Goal: Information Seeking & Learning: Learn about a topic

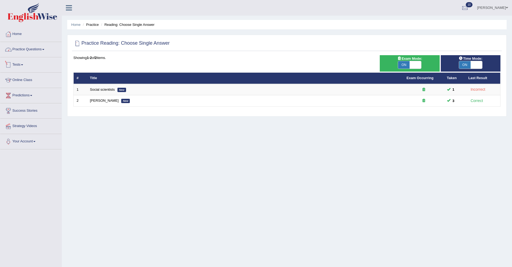
click at [35, 48] on link "Practice Questions" at bounding box center [30, 48] width 61 height 13
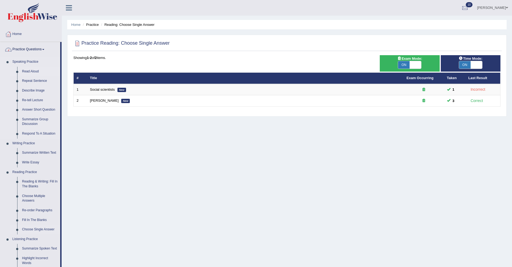
click at [30, 68] on link "Read Aloud" at bounding box center [40, 72] width 41 height 10
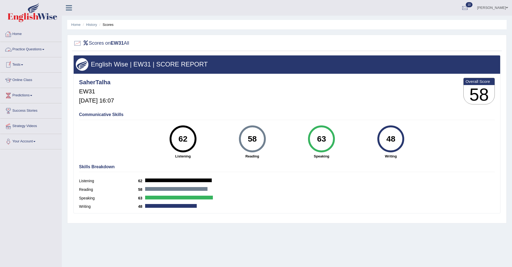
click at [34, 50] on link "Practice Questions" at bounding box center [30, 48] width 61 height 13
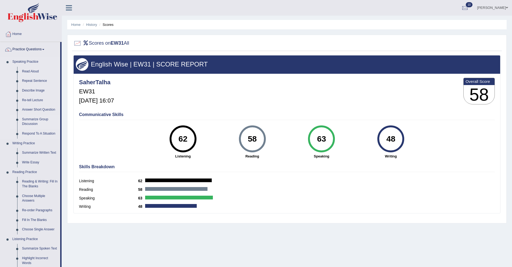
click at [30, 122] on link "Summarize Group Discussion" at bounding box center [40, 121] width 41 height 14
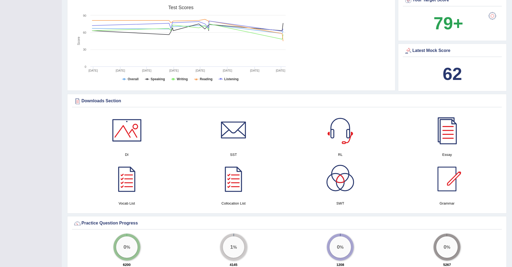
scroll to position [184, 0]
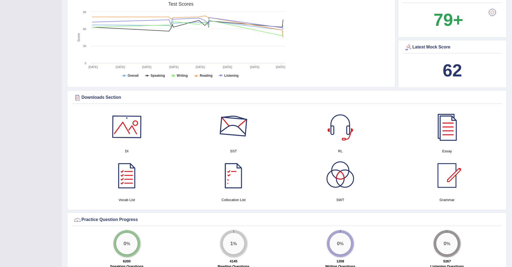
click at [129, 130] on div at bounding box center [127, 127] width 38 height 38
click at [341, 127] on div at bounding box center [340, 127] width 38 height 38
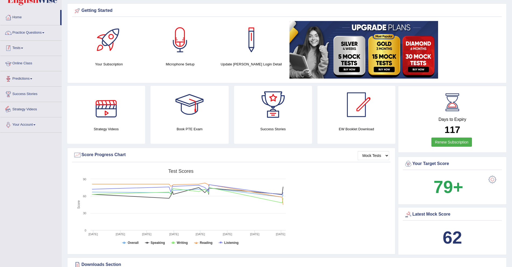
scroll to position [0, 0]
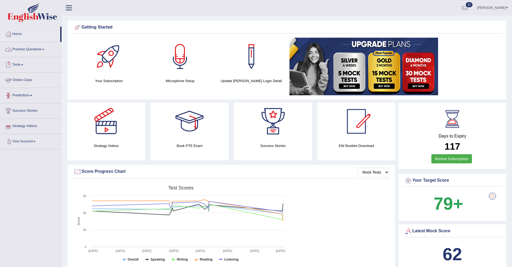
click at [41, 52] on link "Practice Questions" at bounding box center [30, 48] width 61 height 13
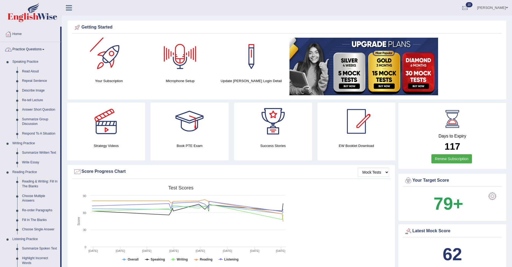
click at [33, 49] on link "Practice Questions" at bounding box center [30, 48] width 60 height 13
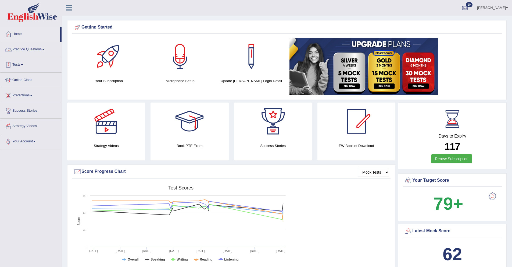
click at [36, 47] on link "Practice Questions" at bounding box center [30, 48] width 61 height 13
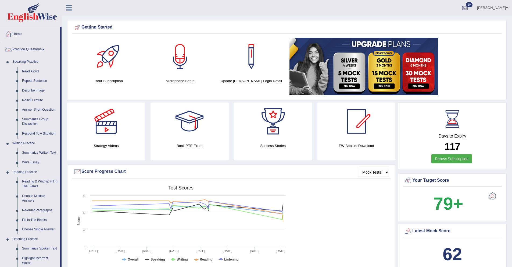
click at [41, 49] on link "Practice Questions" at bounding box center [30, 48] width 60 height 13
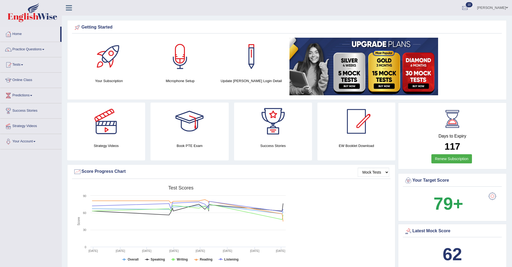
click at [22, 65] on link "Tests" at bounding box center [30, 63] width 61 height 13
click at [22, 96] on link "History" at bounding box center [35, 96] width 50 height 10
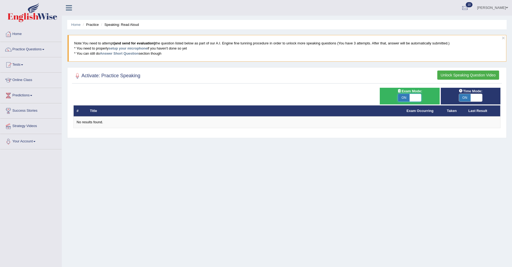
click at [413, 100] on span at bounding box center [415, 98] width 12 height 8
checkbox input "false"
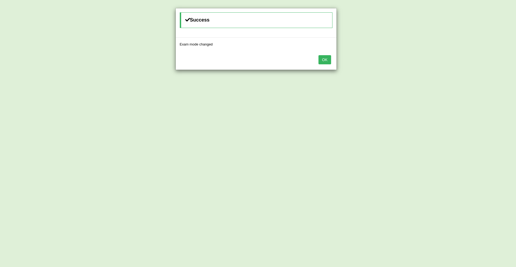
click at [314, 55] on div "OK" at bounding box center [256, 60] width 161 height 19
click at [325, 61] on button "OK" at bounding box center [324, 59] width 12 height 9
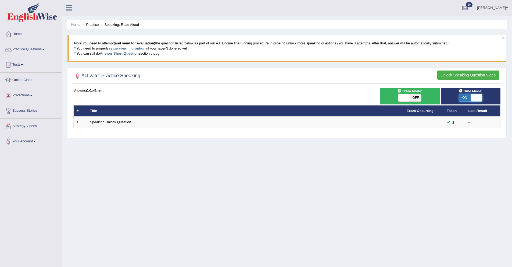
click at [479, 100] on span at bounding box center [476, 98] width 12 height 8
checkbox input "false"
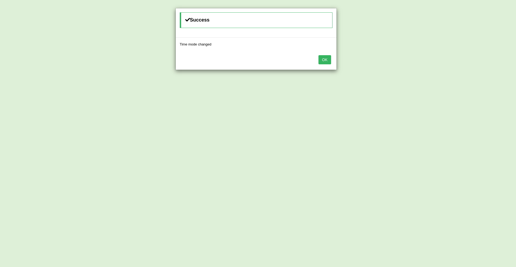
click at [323, 59] on button "OK" at bounding box center [324, 59] width 12 height 9
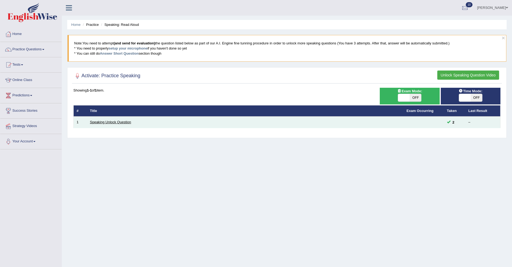
click at [121, 123] on link "Speaking Unlock Question" at bounding box center [110, 122] width 41 height 4
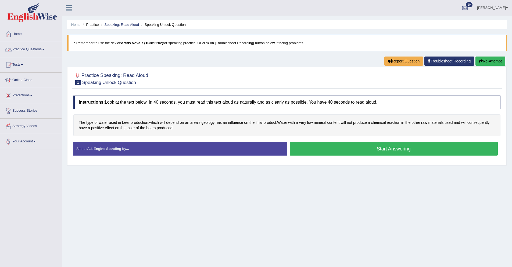
click at [32, 49] on link "Practice Questions" at bounding box center [30, 48] width 61 height 13
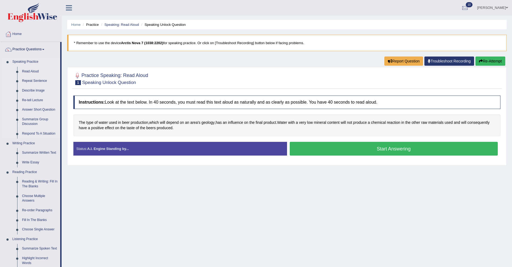
click at [29, 122] on link "Summarize Group Discussion" at bounding box center [40, 121] width 41 height 14
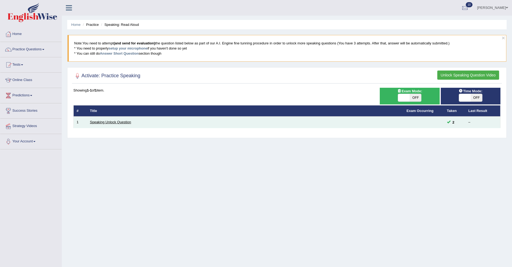
click at [118, 123] on link "Speaking Unlock Question" at bounding box center [110, 122] width 41 height 4
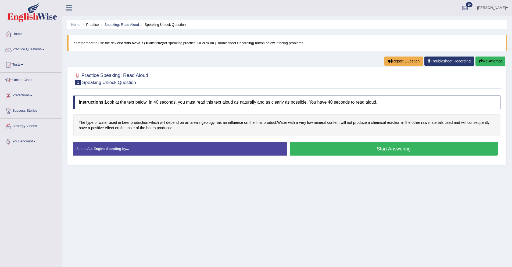
click at [141, 43] on b "Arctis Nova 7 (1038:2202)" at bounding box center [142, 43] width 42 height 4
click at [149, 44] on b "Arctis Nova 7 (1038:2202)" at bounding box center [142, 43] width 42 height 4
click at [100, 81] on small "Speaking Unlock Question" at bounding box center [109, 82] width 54 height 5
click at [170, 24] on li "Speaking Unlock Question" at bounding box center [163, 24] width 46 height 5
click at [123, 26] on link "Speaking: Read Aloud" at bounding box center [121, 25] width 35 height 4
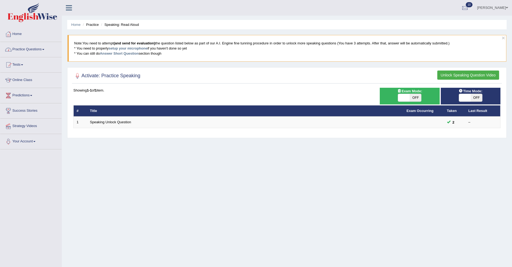
click at [19, 50] on link "Practice Questions" at bounding box center [30, 48] width 61 height 13
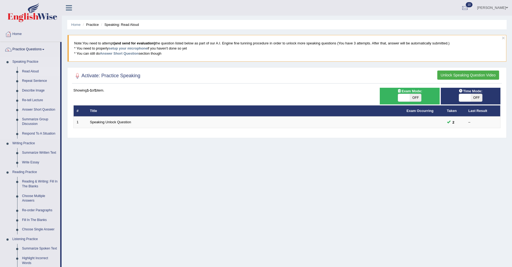
click at [26, 71] on link "Read Aloud" at bounding box center [40, 72] width 41 height 10
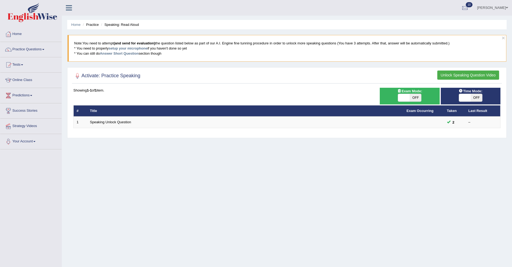
click at [468, 75] on button "Unlock Speaking Question Video" at bounding box center [468, 74] width 62 height 9
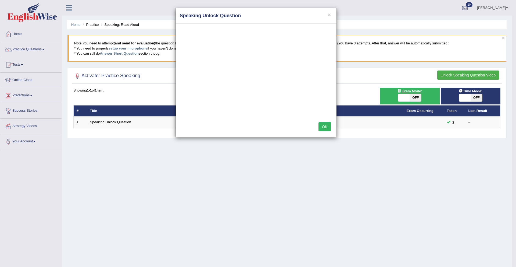
click at [100, 122] on div "× Speaking Unlock Question OK" at bounding box center [258, 133] width 516 height 267
click at [327, 127] on button "OK" at bounding box center [324, 126] width 12 height 9
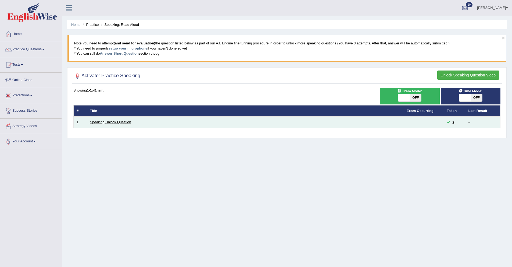
click at [118, 120] on link "Speaking Unlock Question" at bounding box center [110, 122] width 41 height 4
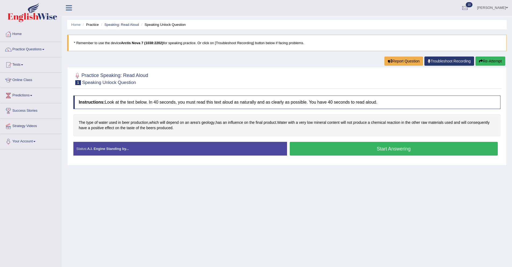
click at [368, 152] on button "Start Answering" at bounding box center [394, 149] width 208 height 14
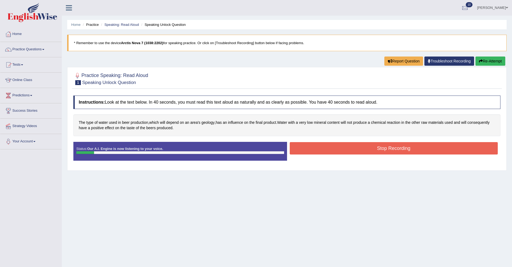
click at [311, 152] on button "Stop Recording" at bounding box center [394, 148] width 208 height 12
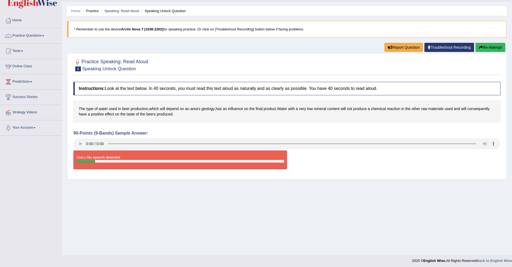
scroll to position [16, 0]
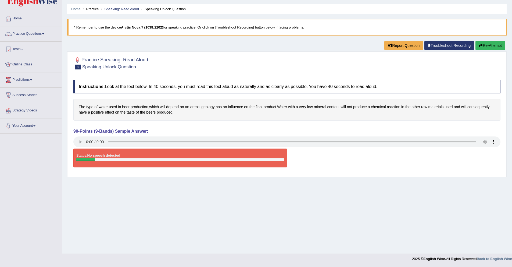
click at [501, 43] on button "Re-Attempt" at bounding box center [490, 45] width 30 height 9
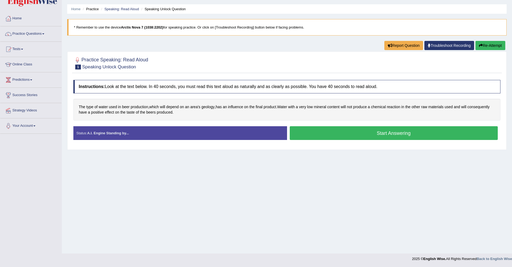
click at [308, 137] on button "Start Answering" at bounding box center [394, 133] width 208 height 14
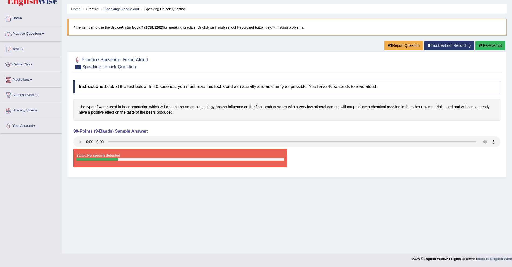
drag, startPoint x: 128, startPoint y: 26, endPoint x: 149, endPoint y: 24, distance: 21.8
click at [149, 24] on blockquote "* Remember to use the device Arctis Nova 7 (1038:2202) for speaking practice. O…" at bounding box center [286, 27] width 439 height 16
click at [479, 46] on icon "button" at bounding box center [481, 46] width 4 height 4
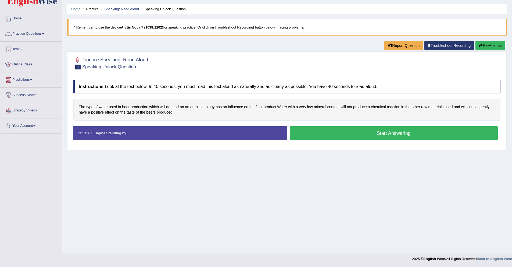
click at [301, 130] on button "Start Answering" at bounding box center [394, 133] width 208 height 14
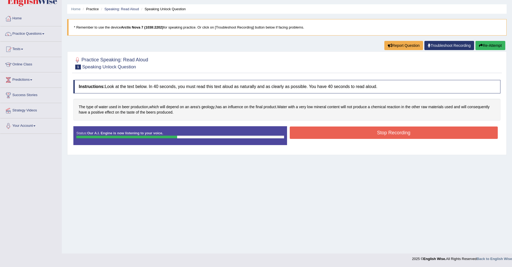
click at [336, 135] on button "Stop Recording" at bounding box center [394, 132] width 208 height 12
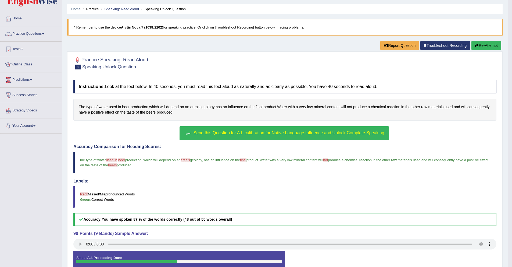
click at [232, 136] on button "Send this Question for A.I. calibration for Native Language Influence and Unloc…" at bounding box center [283, 133] width 209 height 14
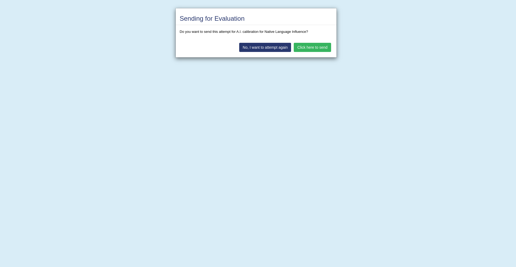
click at [297, 48] on button "Click here to send" at bounding box center [312, 47] width 37 height 9
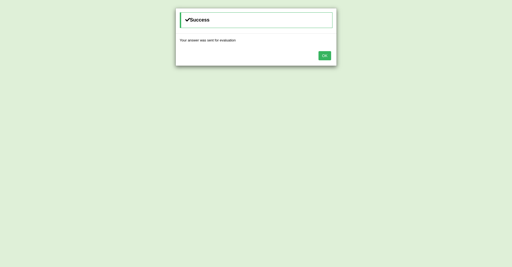
click at [329, 55] on button "OK" at bounding box center [324, 55] width 12 height 9
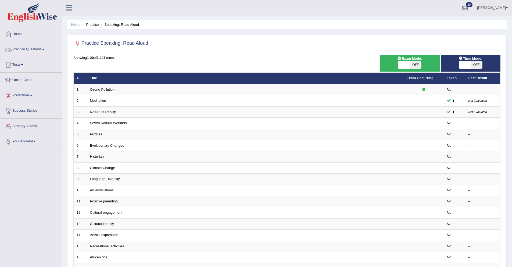
click at [44, 48] on link "Practice Questions" at bounding box center [30, 48] width 61 height 13
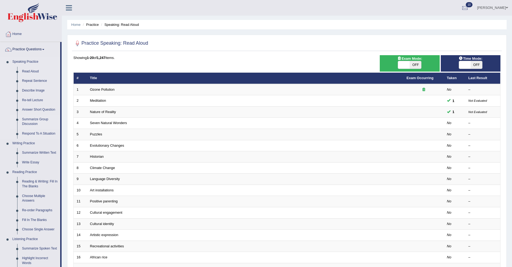
click at [30, 119] on link "Summarize Group Discussion" at bounding box center [40, 121] width 41 height 14
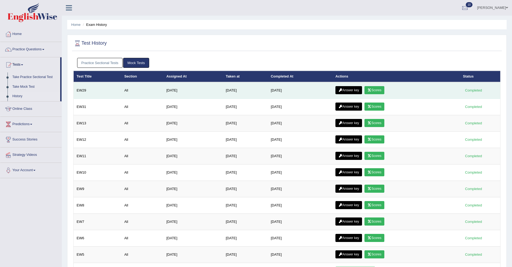
click at [371, 89] on icon at bounding box center [369, 89] width 4 height 3
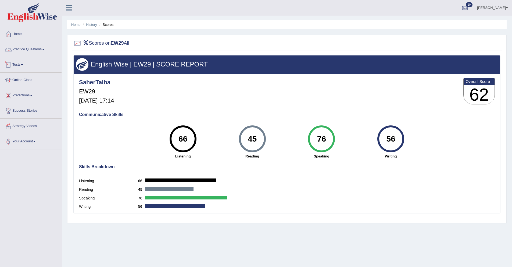
click at [26, 50] on link "Practice Questions" at bounding box center [30, 48] width 61 height 13
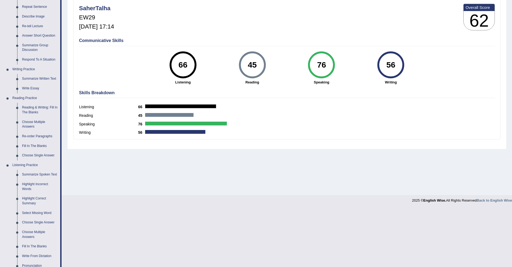
scroll to position [67, 0]
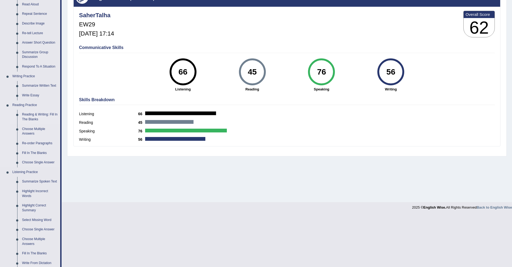
click at [37, 119] on link "Reading & Writing: Fill In The Blanks" at bounding box center [40, 117] width 41 height 14
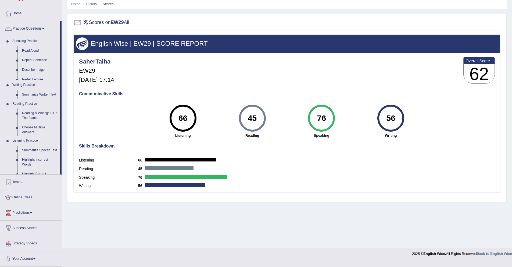
scroll to position [16, 0]
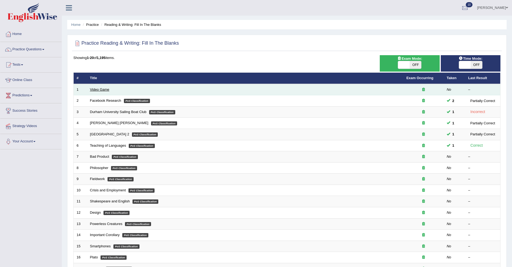
click at [98, 91] on link "Video Game" at bounding box center [99, 89] width 19 height 4
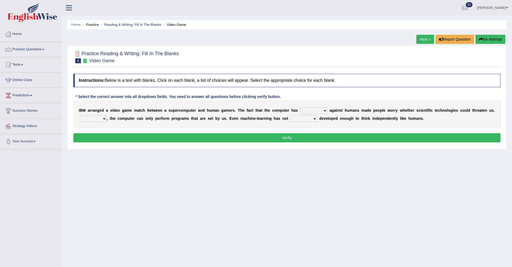
click at [320, 110] on select "competed fought acted challenged" at bounding box center [313, 110] width 27 height 6
select select "competed"
click at [301, 107] on select "competed fought acted challenged" at bounding box center [313, 110] width 27 height 6
click at [104, 119] on select "Moreover However Thus So" at bounding box center [93, 118] width 27 height 6
select select "However"
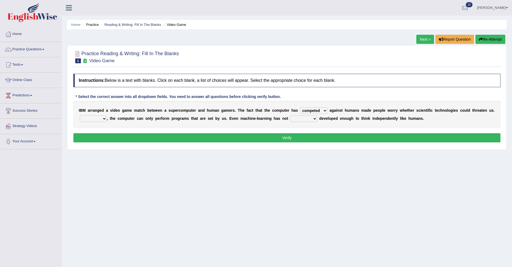
click at [87, 115] on select "Moreover However Thus So" at bounding box center [93, 118] width 27 height 6
click at [105, 118] on select "Moreover However Thus So" at bounding box center [93, 118] width 27 height 6
click at [87, 115] on select "Moreover However Thus So" at bounding box center [93, 118] width 27 height 6
click at [314, 119] on select "yet still only just" at bounding box center [303, 118] width 27 height 6
select select "yet"
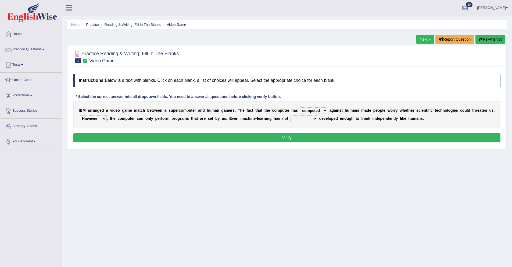
click at [297, 115] on select "yet still only just" at bounding box center [303, 118] width 27 height 6
click at [308, 135] on button "Verify" at bounding box center [286, 137] width 427 height 9
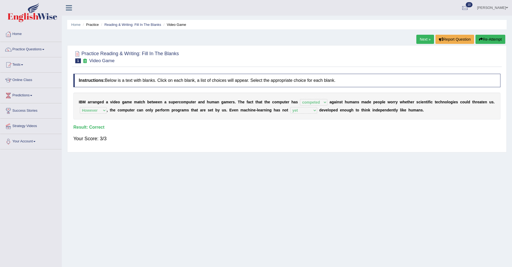
click at [424, 42] on link "Next »" at bounding box center [425, 39] width 18 height 9
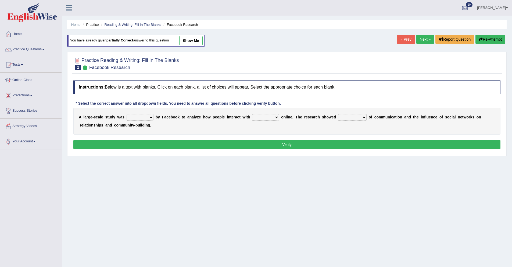
click at [140, 117] on select "surveyed had asked made" at bounding box center [140, 117] width 27 height 6
select select "made"
click at [127, 114] on select "surveyed had asked made" at bounding box center [140, 117] width 27 height 6
click at [262, 118] on select "together all each other another" at bounding box center [265, 117] width 27 height 6
select select "each other"
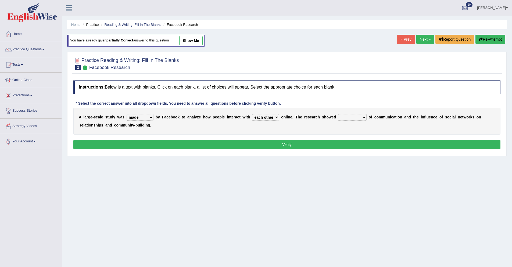
click at [253, 114] on select "together all each other another" at bounding box center [265, 117] width 27 height 6
click at [355, 118] on select "advantages standards fellowships patterns" at bounding box center [352, 117] width 28 height 6
select select "patterns"
click at [338, 114] on select "advantages standards fellowships patterns" at bounding box center [352, 117] width 28 height 6
click at [397, 142] on button "Verify" at bounding box center [286, 144] width 427 height 9
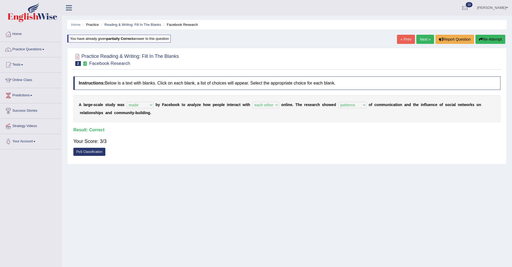
click at [422, 42] on link "Next »" at bounding box center [425, 39] width 18 height 9
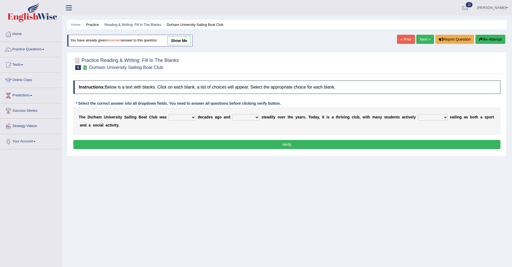
click at [174, 117] on select "found fund founded find" at bounding box center [182, 117] width 27 height 6
select select "found"
click at [169, 114] on select "found fund founded find" at bounding box center [182, 117] width 27 height 6
click at [254, 118] on select "grow growing has grown grown" at bounding box center [245, 117] width 27 height 6
select select "has grown"
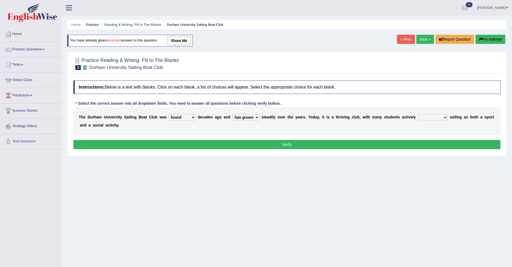
click at [232, 114] on select "grow growing has grown grown" at bounding box center [245, 117] width 27 height 6
click at [432, 117] on select "enjoy enjoyed are enjoying enjoying" at bounding box center [433, 117] width 30 height 6
click at [431, 117] on select "enjoy enjoyed are enjoying enjoying" at bounding box center [433, 117] width 30 height 6
select select "enjoyed"
click at [418, 114] on select "enjoy enjoyed are enjoying enjoying" at bounding box center [433, 117] width 30 height 6
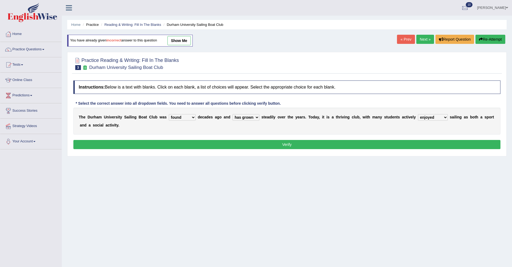
click at [416, 143] on button "Verify" at bounding box center [286, 144] width 427 height 9
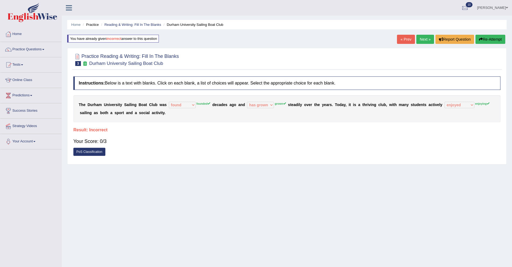
click at [479, 38] on icon "button" at bounding box center [481, 39] width 4 height 4
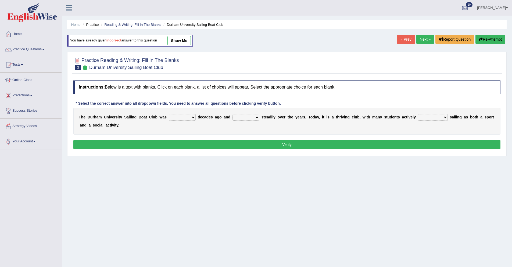
click at [181, 119] on select "found fund founded find" at bounding box center [182, 117] width 27 height 6
select select "founded"
click at [169, 114] on select "found fund founded find" at bounding box center [182, 117] width 27 height 6
click at [251, 117] on select "grow growing has grown grown" at bounding box center [245, 117] width 27 height 6
select select "has grown"
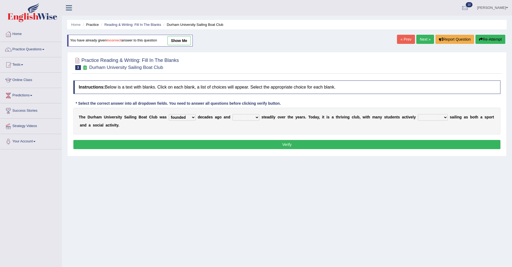
click at [232, 114] on select "grow growing has grown grown" at bounding box center [245, 117] width 27 height 6
click at [246, 117] on select "grow growing has grown grown" at bounding box center [245, 117] width 27 height 6
click at [232, 114] on select "grow growing has grown grown" at bounding box center [245, 117] width 27 height 6
click at [253, 117] on select "grow growing has grown grown" at bounding box center [245, 117] width 27 height 6
click at [436, 118] on select "enjoy enjoyed are enjoying enjoying" at bounding box center [433, 117] width 30 height 6
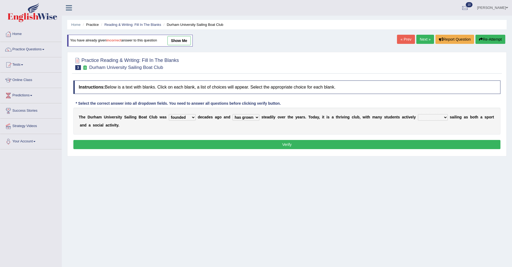
select select "enjoying"
click at [418, 114] on select "enjoy enjoyed are enjoying enjoying" at bounding box center [433, 117] width 30 height 6
click at [433, 143] on button "Verify" at bounding box center [286, 144] width 427 height 9
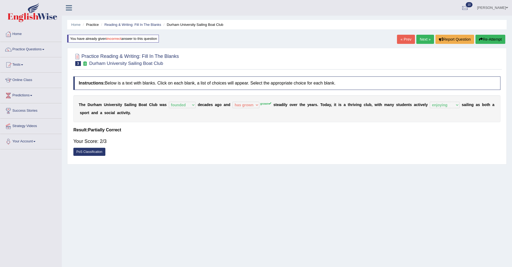
click at [420, 39] on link "Next »" at bounding box center [425, 39] width 18 height 9
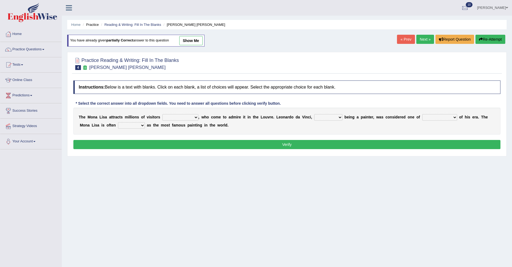
click at [188, 118] on select "around the year the all year all year round per year" at bounding box center [180, 117] width 36 height 6
click at [186, 116] on select "around the year the all year all year round per year" at bounding box center [180, 117] width 36 height 6
click at [181, 117] on select "around the year the all year all year round per year" at bounding box center [180, 117] width 36 height 6
select select "per year"
click at [162, 114] on select "around the year the all year all year round per year" at bounding box center [180, 117] width 36 height 6
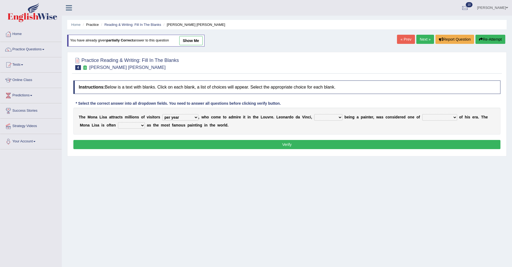
click at [334, 118] on select "rather than as much as as well as as long as" at bounding box center [328, 117] width 28 height 6
select select "as well as"
click at [314, 114] on select "rather than as much as as well as as long as" at bounding box center [328, 117] width 28 height 6
click at [424, 117] on select "better artists artist the better artist the best artists" at bounding box center [439, 117] width 35 height 6
select select "the best artists"
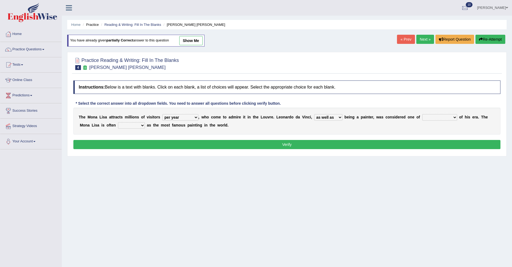
click at [422, 114] on select "better artists artist the better artist the best artists" at bounding box center [439, 117] width 35 height 6
click at [330, 117] on select "rather than as much as as well as as long as" at bounding box center [328, 117] width 28 height 6
click at [332, 117] on select "rather than as much as as well as as long as" at bounding box center [328, 117] width 28 height 6
click at [331, 119] on select "rather than as much as as well as as long as" at bounding box center [328, 117] width 28 height 6
click at [136, 126] on select "classified suggested predicted described" at bounding box center [131, 125] width 27 height 6
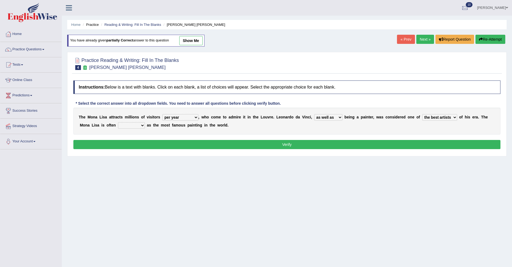
select select "described"
click at [118, 122] on select "classified suggested predicted described" at bounding box center [131, 125] width 27 height 6
click at [138, 145] on button "Verify" at bounding box center [286, 144] width 427 height 9
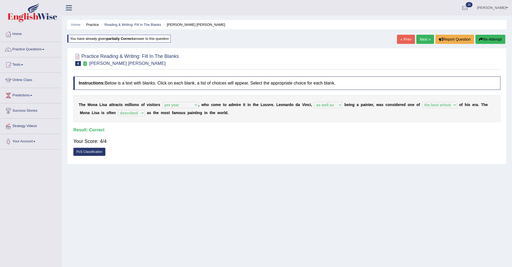
click at [420, 41] on link "Next »" at bounding box center [425, 39] width 18 height 9
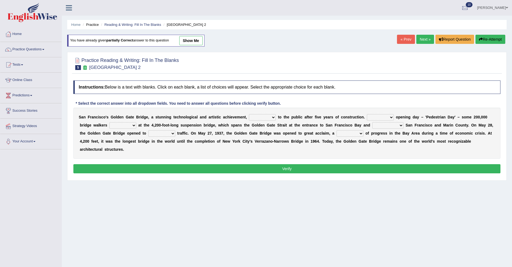
click at [261, 119] on select "opens closes appears equals" at bounding box center [262, 117] width 27 height 6
select select "opens"
click at [249, 114] on select "opens closes appears equals" at bounding box center [262, 117] width 27 height 6
click at [264, 118] on select "opens closes appears equals" at bounding box center [262, 117] width 27 height 6
click at [385, 118] on select "On During Since When" at bounding box center [380, 117] width 27 height 6
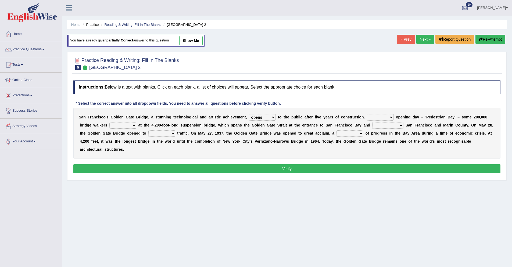
click at [381, 116] on select "On During Since When" at bounding box center [380, 117] width 27 height 6
select select "Since"
click at [367, 114] on select "On During Since When" at bounding box center [380, 117] width 27 height 6
click at [129, 126] on select "stationed looked marveled laughed" at bounding box center [122, 125] width 27 height 6
select select "marveled"
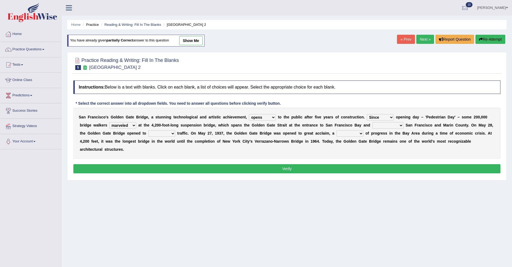
click at [109, 122] on select "stationed looked marveled laughed" at bounding box center [122, 125] width 27 height 6
click at [394, 126] on select "separates connects channels differentiates" at bounding box center [387, 125] width 31 height 6
click at [390, 124] on select "separates connects channels differentiates" at bounding box center [387, 125] width 31 height 6
select select "connects"
click at [373, 122] on select "separates connects channels differentiates" at bounding box center [387, 125] width 31 height 6
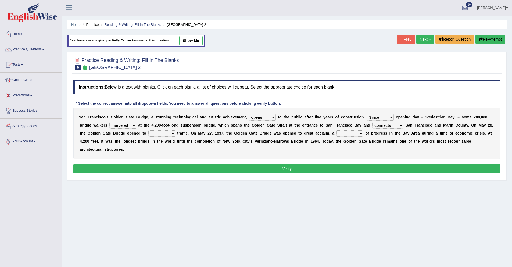
click at [166, 134] on select "aquatic vehicular airborne watertight" at bounding box center [161, 133] width 27 height 6
select select "vehicular"
click at [148, 130] on select "aquatic vehicular airborne watertight" at bounding box center [161, 133] width 27 height 6
click at [167, 133] on select "aquatic vehicular airborne watertight" at bounding box center [161, 133] width 27 height 6
click at [148, 130] on select "aquatic vehicular airborne watertight" at bounding box center [161, 133] width 27 height 6
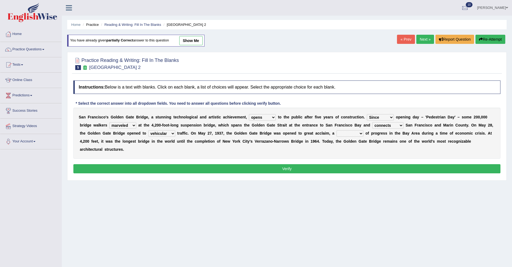
click at [350, 135] on select "denial symbol technique yield" at bounding box center [349, 133] width 27 height 6
click at [355, 132] on select "denial symbol technique yield" at bounding box center [349, 133] width 27 height 6
select select "symbol"
click at [337, 130] on select "denial symbol technique yield" at bounding box center [349, 133] width 27 height 6
click at [355, 135] on select "denial symbol technique yield" at bounding box center [349, 133] width 27 height 6
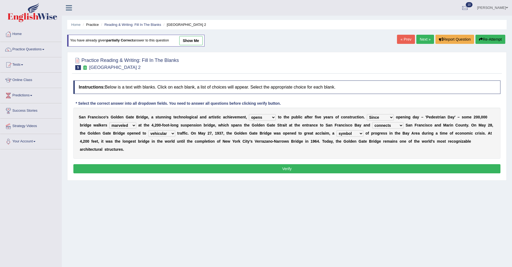
click at [289, 167] on button "Verify" at bounding box center [286, 168] width 427 height 9
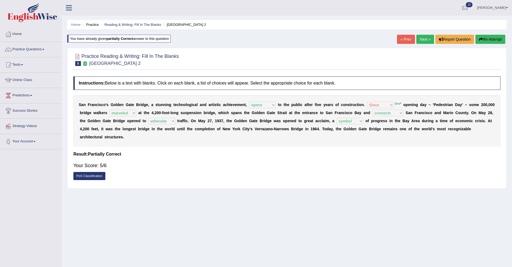
click at [423, 42] on link "Next »" at bounding box center [425, 39] width 18 height 9
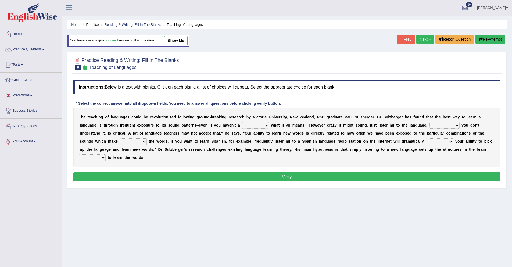
click at [260, 126] on select "dew claw clue due" at bounding box center [255, 125] width 27 height 6
select select "clue"
click at [242, 122] on select "dew claw clue due" at bounding box center [255, 125] width 27 height 6
click at [444, 127] on select "but also all together even though if so" at bounding box center [444, 125] width 30 height 6
select select "even though"
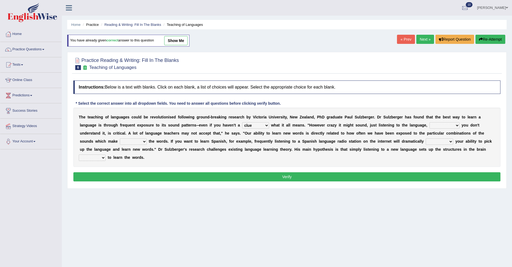
click at [429, 122] on select "but also all together even though if so" at bounding box center [444, 125] width 30 height 6
click at [143, 143] on select "down up of on" at bounding box center [133, 141] width 27 height 6
select select "up"
click at [120, 138] on select "down up of on" at bounding box center [133, 141] width 27 height 6
click at [442, 142] on select "evaluate exaggerate describe boost" at bounding box center [439, 141] width 27 height 6
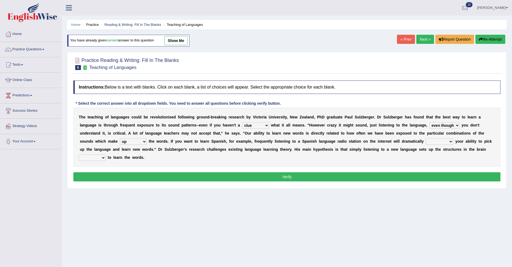
select select "boost"
click at [426, 138] on select "evaluate exaggerate describe boost" at bounding box center [439, 141] width 27 height 6
click at [102, 158] on select "requiring required directed to require" at bounding box center [92, 157] width 27 height 6
select select "required"
click at [79, 154] on select "requiring required directed to require" at bounding box center [92, 157] width 27 height 6
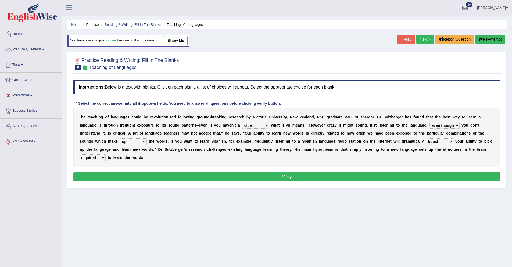
click at [133, 174] on button "Verify" at bounding box center [286, 176] width 427 height 9
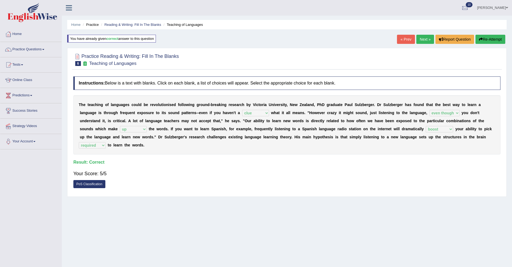
click at [39, 49] on link "Practice Questions" at bounding box center [30, 48] width 61 height 13
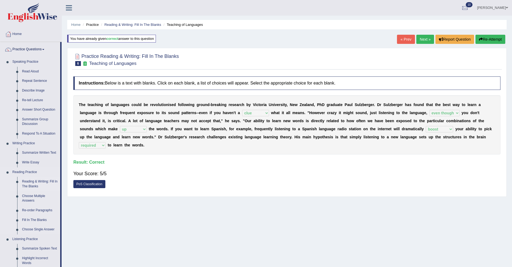
scroll to position [7, 0]
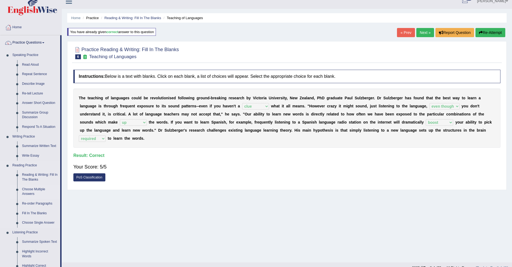
click at [35, 191] on link "Choose Multiple Answers" at bounding box center [40, 191] width 41 height 14
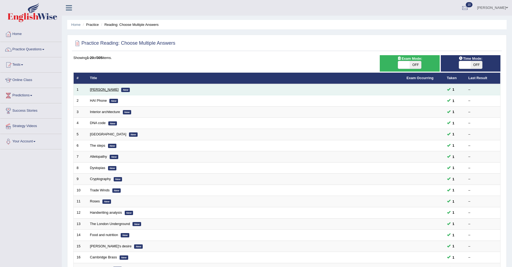
click at [101, 90] on link "[PERSON_NAME]" at bounding box center [104, 89] width 29 height 4
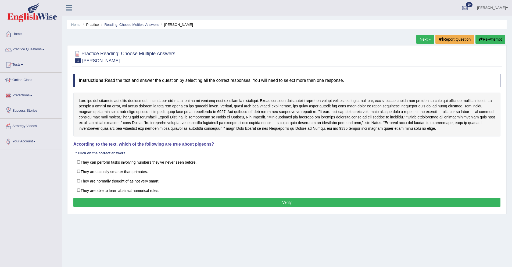
drag, startPoint x: 78, startPoint y: 99, endPoint x: 170, endPoint y: 130, distance: 97.2
click at [170, 130] on div at bounding box center [286, 114] width 427 height 44
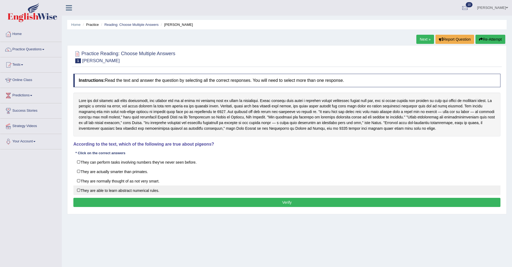
click at [107, 190] on label "They are able to learn abstract numerical rules." at bounding box center [286, 190] width 427 height 10
checkbox input "true"
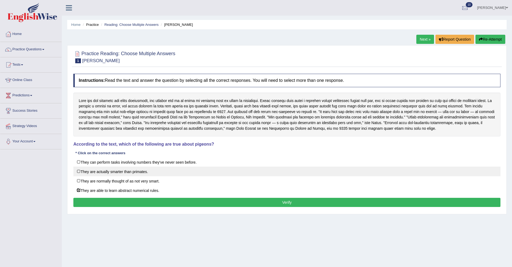
click at [97, 169] on label "They are actually smarter than primates." at bounding box center [286, 171] width 427 height 10
checkbox input "true"
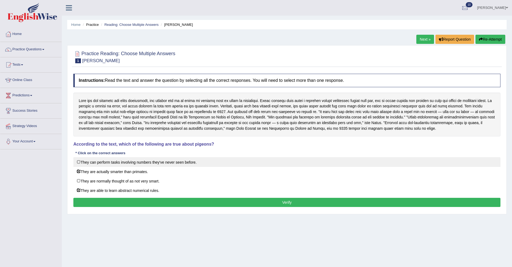
click at [100, 163] on label "They can perform tasks involving numbers they've never seen before." at bounding box center [286, 162] width 427 height 10
checkbox input "true"
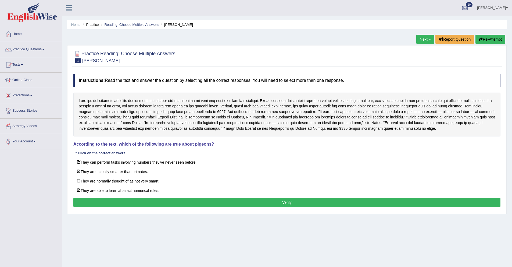
click at [110, 197] on button "Verify" at bounding box center [286, 201] width 427 height 9
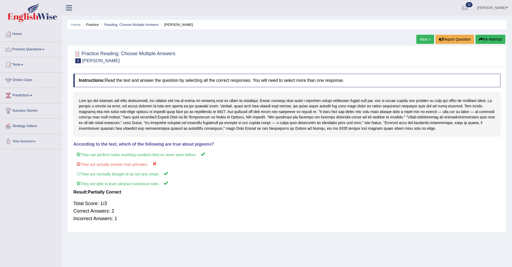
click at [475, 39] on button "Re-Attempt" at bounding box center [490, 39] width 30 height 9
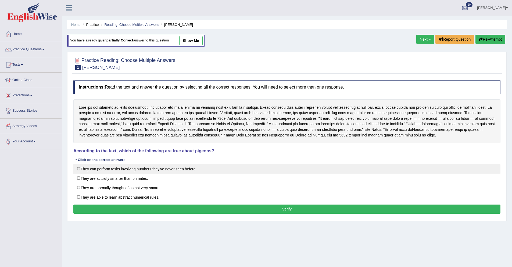
click at [106, 168] on label "They can perform tasks involving numbers they've never seen before." at bounding box center [286, 169] width 427 height 10
checkbox input "true"
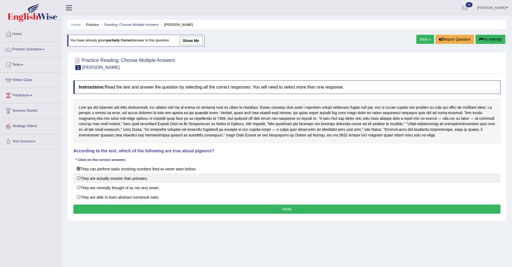
click at [106, 178] on label "They are actually smarter than primates." at bounding box center [286, 178] width 427 height 10
checkbox input "true"
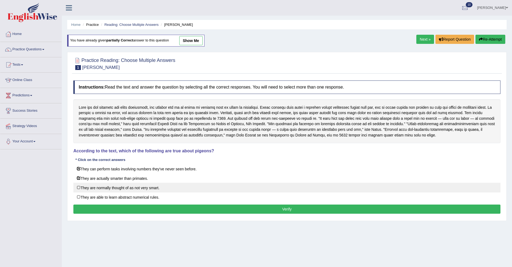
drag, startPoint x: 106, startPoint y: 188, endPoint x: 107, endPoint y: 192, distance: 3.8
click at [106, 188] on label "They are normally thought of as not very smart." at bounding box center [286, 187] width 427 height 10
checkbox input "true"
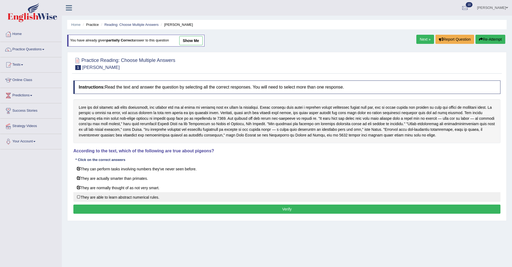
click at [107, 196] on label "They are able to learn abstract numerical rules." at bounding box center [286, 197] width 427 height 10
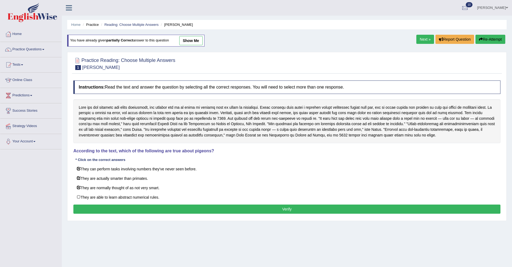
checkbox input "true"
click at [110, 206] on button "Verify" at bounding box center [286, 208] width 427 height 9
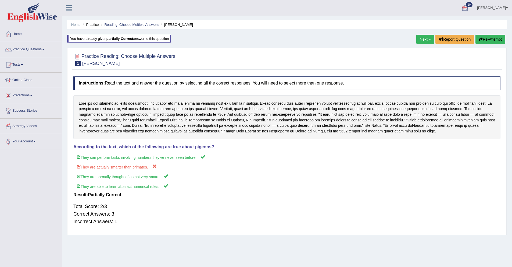
click at [480, 39] on icon "button" at bounding box center [481, 39] width 4 height 4
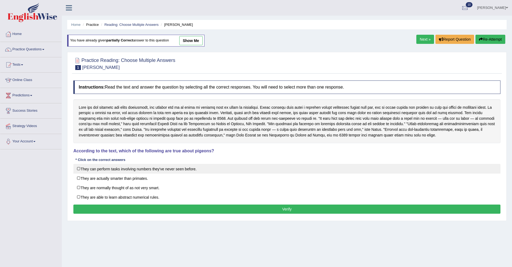
click at [108, 169] on label "They can perform tasks involving numbers they've never seen before." at bounding box center [286, 169] width 427 height 10
checkbox input "true"
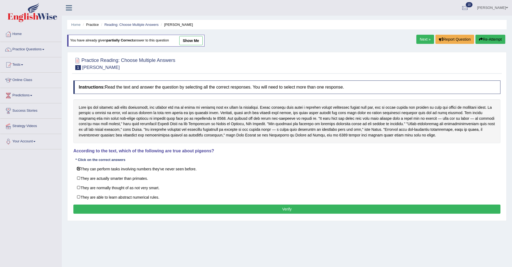
drag, startPoint x: 80, startPoint y: 108, endPoint x: 96, endPoint y: 107, distance: 16.9
click at [96, 107] on div at bounding box center [286, 121] width 427 height 44
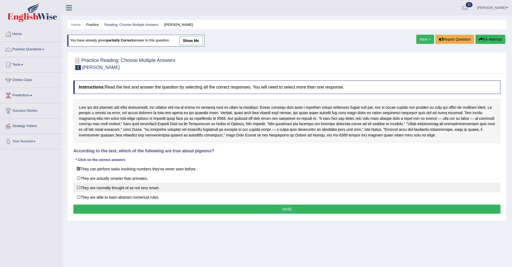
click at [136, 186] on label "They are normally thought of as not very smart." at bounding box center [286, 187] width 427 height 10
checkbox input "true"
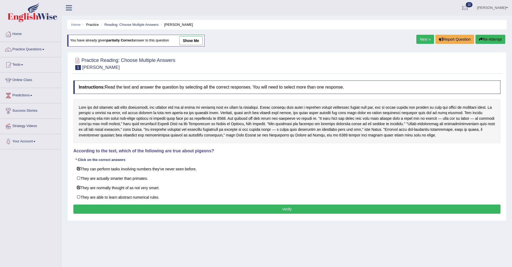
drag, startPoint x: 336, startPoint y: 125, endPoint x: 352, endPoint y: 126, distance: 16.4
click at [352, 126] on div at bounding box center [286, 121] width 427 height 44
drag, startPoint x: 357, startPoint y: 125, endPoint x: 381, endPoint y: 125, distance: 24.2
click at [381, 125] on div at bounding box center [286, 121] width 427 height 44
click at [422, 39] on link "Next »" at bounding box center [425, 39] width 18 height 9
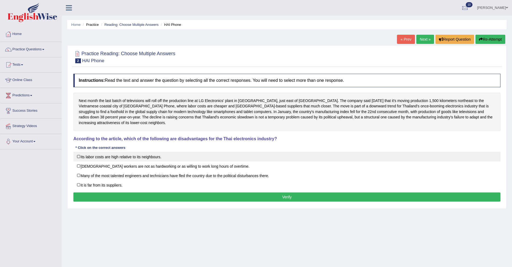
click at [139, 158] on label "Its labor costs are high relative to its neighbours." at bounding box center [286, 157] width 427 height 10
checkbox input "true"
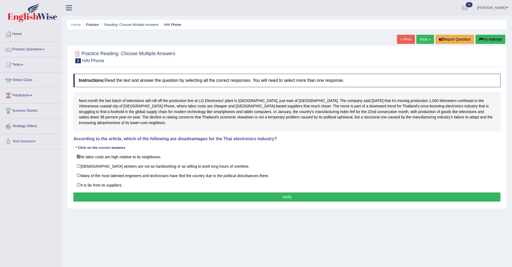
click at [189, 196] on button "Verify" at bounding box center [286, 196] width 427 height 9
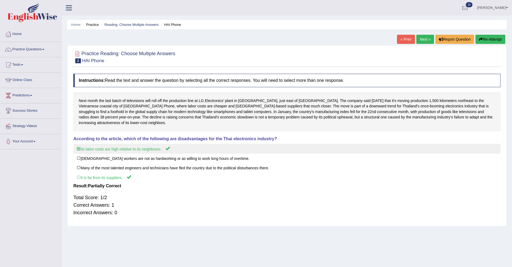
click at [114, 150] on label "Its labor costs are high relative to its neighbours." at bounding box center [286, 148] width 427 height 10
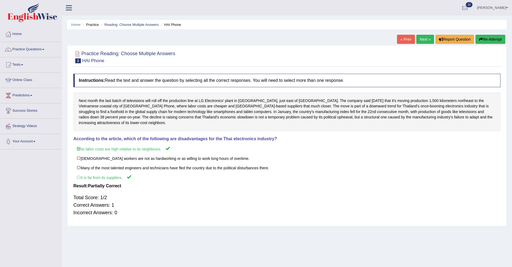
drag, startPoint x: 160, startPoint y: 104, endPoint x: 187, endPoint y: 122, distance: 32.5
click at [187, 122] on div "Next month the last batch of televisions will roll off the production line at L…" at bounding box center [286, 111] width 427 height 38
drag, startPoint x: 199, startPoint y: 106, endPoint x: 244, endPoint y: 108, distance: 45.5
click at [243, 108] on div "Next month the last batch of televisions will roll off the production line at L…" at bounding box center [286, 111] width 427 height 38
drag, startPoint x: 244, startPoint y: 108, endPoint x: 247, endPoint y: 113, distance: 6.5
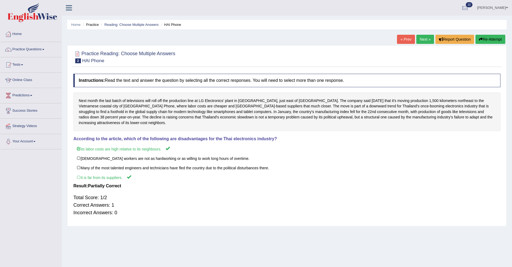
click at [247, 113] on div "Next month the last batch of televisions will roll off the production line at L…" at bounding box center [286, 111] width 427 height 38
drag, startPoint x: 247, startPoint y: 113, endPoint x: 264, endPoint y: 116, distance: 17.1
click at [264, 116] on div "Next month the last batch of televisions will roll off the production line at L…" at bounding box center [286, 111] width 427 height 38
click at [39, 51] on link "Practice Questions" at bounding box center [30, 48] width 61 height 13
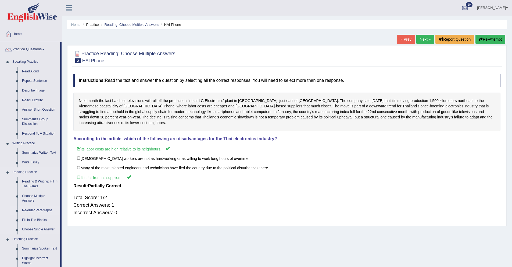
click at [42, 210] on link "Re-order Paragraphs" at bounding box center [40, 210] width 41 height 10
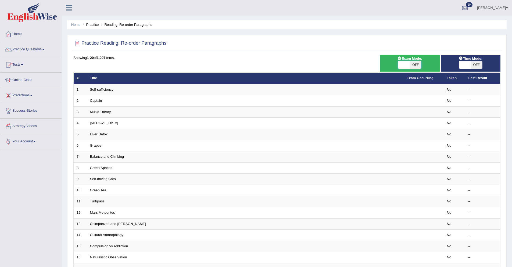
click at [399, 64] on span at bounding box center [404, 65] width 12 height 8
checkbox input "true"
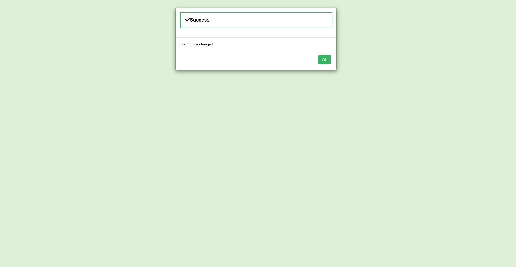
click at [323, 59] on button "OK" at bounding box center [324, 59] width 12 height 9
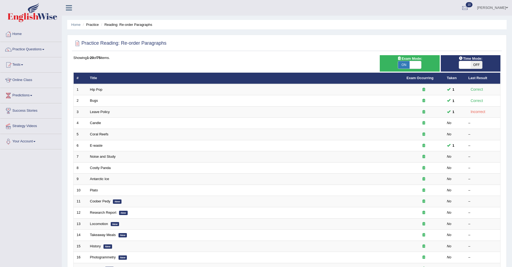
click at [460, 65] on span at bounding box center [465, 65] width 12 height 8
checkbox input "true"
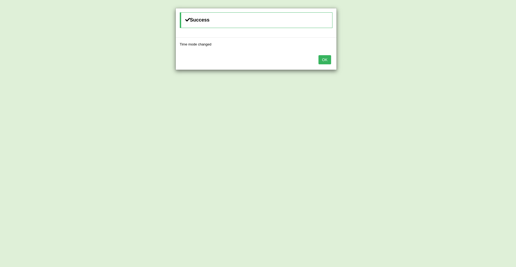
click at [318, 58] on div "OK" at bounding box center [256, 60] width 161 height 19
click at [323, 60] on button "OK" at bounding box center [324, 59] width 12 height 9
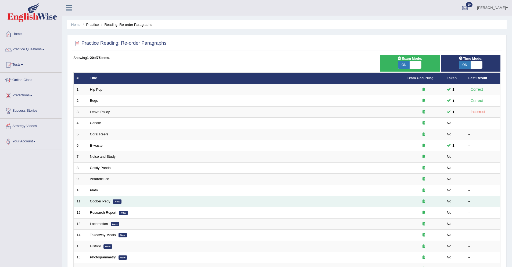
click at [102, 201] on link "Coober Pedy" at bounding box center [100, 201] width 20 height 4
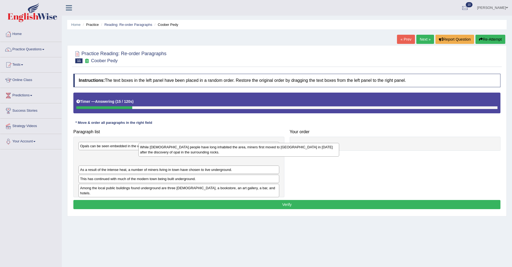
drag, startPoint x: 251, startPoint y: 159, endPoint x: 293, endPoint y: 151, distance: 43.2
click at [293, 151] on div "While [DEMOGRAPHIC_DATA] people have long inhabited the area, miners first move…" at bounding box center [238, 149] width 201 height 13
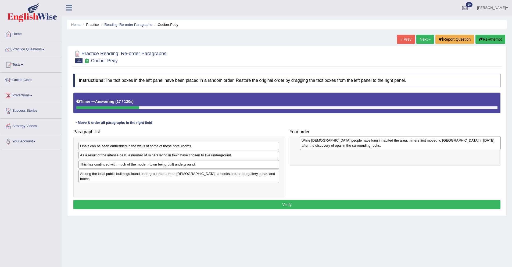
drag, startPoint x: 249, startPoint y: 157, endPoint x: 470, endPoint y: 142, distance: 221.9
click at [470, 142] on div "While [DEMOGRAPHIC_DATA] people have long inhabited the area, miners first move…" at bounding box center [400, 142] width 201 height 13
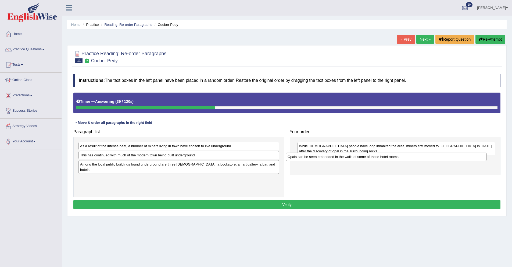
drag, startPoint x: 112, startPoint y: 148, endPoint x: 320, endPoint y: 159, distance: 207.7
click at [320, 159] on div "Opals can be seen embedded in the walls of some of these hotel rooms." at bounding box center [386, 156] width 201 height 8
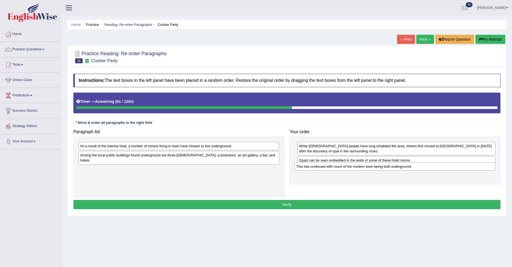
drag, startPoint x: 119, startPoint y: 157, endPoint x: 335, endPoint y: 169, distance: 216.3
click at [335, 169] on div "This has continued with much of the modern town being built underground." at bounding box center [394, 166] width 201 height 8
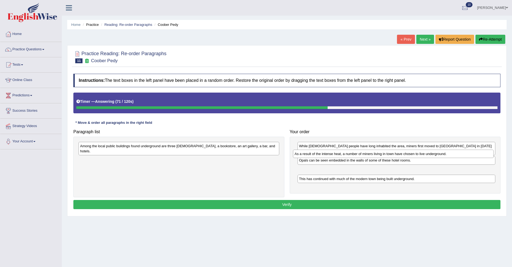
drag, startPoint x: 114, startPoint y: 147, endPoint x: 328, endPoint y: 155, distance: 214.5
click at [328, 155] on div "As a result of the intense heat, a number of miners living in town have chosen …" at bounding box center [393, 153] width 201 height 8
click at [325, 169] on div "As a result of the intense heat, a number of miners living in town have chosen …" at bounding box center [396, 169] width 198 height 8
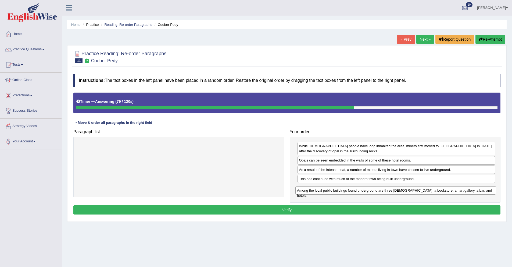
drag, startPoint x: 105, startPoint y: 147, endPoint x: 322, endPoint y: 191, distance: 221.3
click at [322, 191] on div "Among the local public buildings found underground are three churches, a bookst…" at bounding box center [395, 190] width 201 height 8
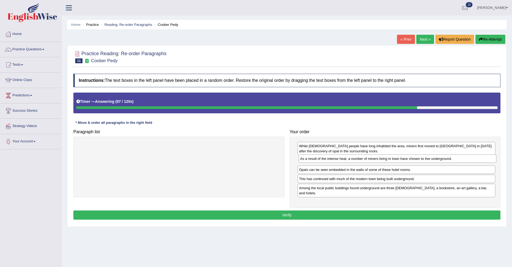
drag, startPoint x: 363, startPoint y: 171, endPoint x: 364, endPoint y: 160, distance: 11.1
click at [364, 160] on div "As a result of the intense heat, a number of miners living in town have chosen …" at bounding box center [398, 158] width 198 height 8
drag, startPoint x: 346, startPoint y: 180, endPoint x: 345, endPoint y: 168, distance: 12.1
click at [345, 168] on div "This has continued with much of the modern town being built underground." at bounding box center [395, 166] width 198 height 8
click at [340, 210] on button "Verify" at bounding box center [286, 214] width 427 height 9
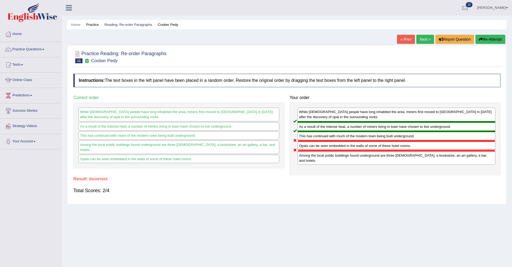
click at [488, 41] on button "Re-Attempt" at bounding box center [490, 39] width 30 height 9
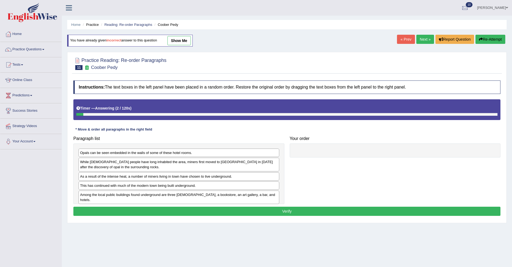
click at [422, 40] on link "Next »" at bounding box center [425, 39] width 18 height 9
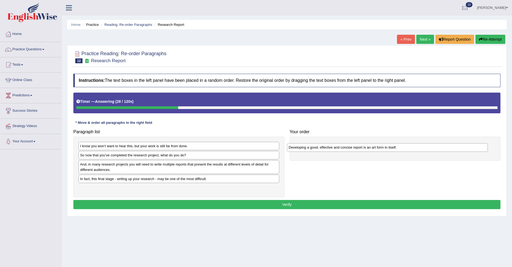
drag, startPoint x: 135, startPoint y: 164, endPoint x: 343, endPoint y: 147, distance: 209.2
click at [343, 147] on div "Developing a good, effective and concise report is an art form in itself." at bounding box center [387, 147] width 201 height 8
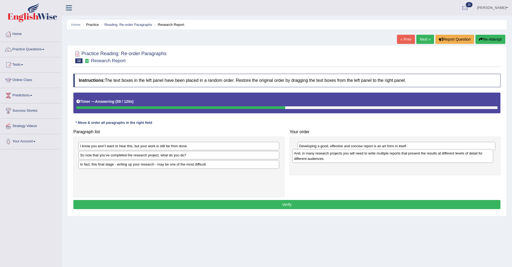
drag, startPoint x: 137, startPoint y: 169, endPoint x: 351, endPoint y: 158, distance: 214.2
click at [351, 158] on div "And, in many research projects you will need to write multiple reports that pre…" at bounding box center [392, 155] width 201 height 13
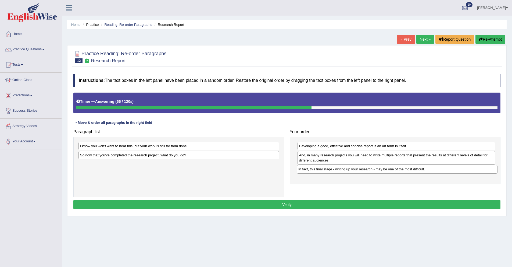
drag, startPoint x: 91, startPoint y: 166, endPoint x: 309, endPoint y: 170, distance: 218.2
click at [309, 170] on div "In fact, this final stage - writing up your research - may be one of the most d…" at bounding box center [397, 169] width 201 height 8
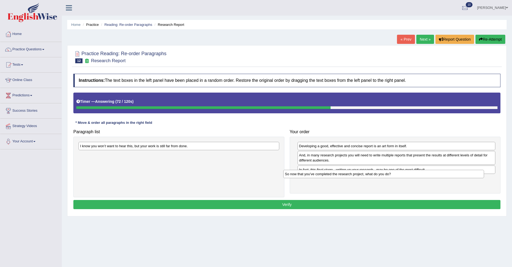
drag, startPoint x: 164, startPoint y: 156, endPoint x: 372, endPoint y: 180, distance: 209.4
click at [372, 178] on div "So now that you’ve completed the research project, what do you do?" at bounding box center [383, 174] width 201 height 8
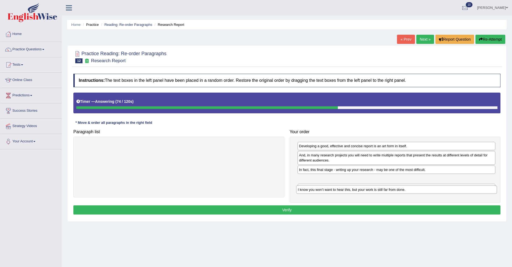
drag, startPoint x: 220, startPoint y: 144, endPoint x: 437, endPoint y: 187, distance: 221.1
click at [437, 187] on div "I know you won’t want to hear this, but your work is still far from done." at bounding box center [396, 189] width 201 height 8
click at [437, 187] on div "Paragraph list I know you won’t want to hear this, but your work is still far f…" at bounding box center [287, 165] width 432 height 76
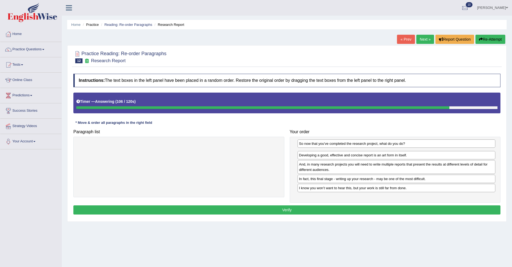
drag, startPoint x: 393, startPoint y: 188, endPoint x: 393, endPoint y: 144, distance: 44.3
click at [393, 144] on div "So now that you’ve completed the research project, what do you do?" at bounding box center [396, 143] width 198 height 8
click at [389, 154] on div "Developing a good, effective and concise report is an art form in itself." at bounding box center [395, 157] width 198 height 8
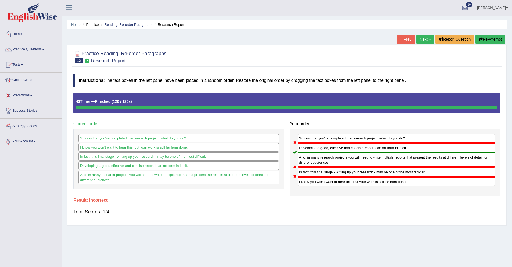
click at [138, 168] on div "Developing a good, effective and concise report is an art form in itself." at bounding box center [178, 165] width 201 height 8
click at [418, 39] on link "Next »" at bounding box center [425, 39] width 18 height 9
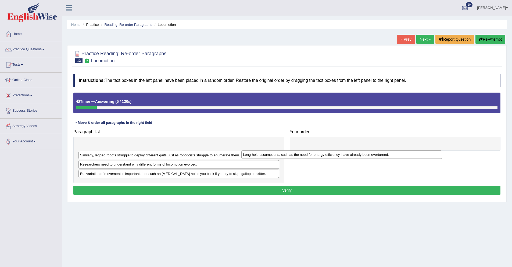
drag, startPoint x: 182, startPoint y: 146, endPoint x: 345, endPoint y: 155, distance: 163.0
click at [345, 155] on div "Long-held assumptions, such as the need for energy efficiency, have already bee…" at bounding box center [341, 154] width 201 height 8
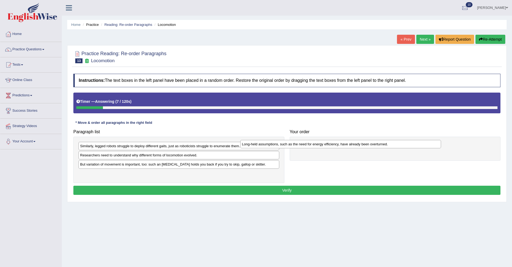
drag, startPoint x: 258, startPoint y: 147, endPoint x: 421, endPoint y: 145, distance: 162.3
click at [421, 145] on div "Long-held assumptions, such as the need for energy efficiency, have already bee…" at bounding box center [340, 144] width 201 height 8
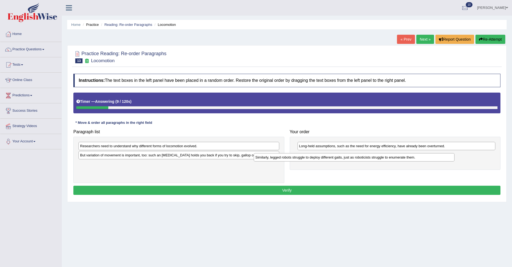
drag, startPoint x: 276, startPoint y: 150, endPoint x: 407, endPoint y: 156, distance: 131.2
click at [407, 156] on div "Similarly, legged robots struggle to deploy different gaits, just as roboticist…" at bounding box center [354, 157] width 201 height 8
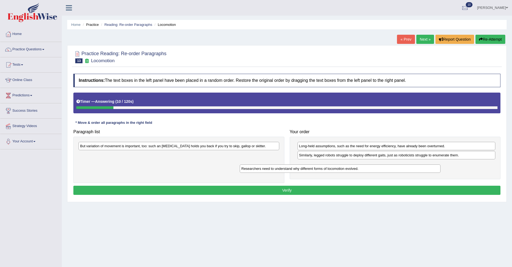
drag, startPoint x: 265, startPoint y: 152, endPoint x: 380, endPoint y: 168, distance: 116.7
click at [380, 168] on div "Researchers need to understand why different forms of locomotion evolved." at bounding box center [340, 168] width 201 height 8
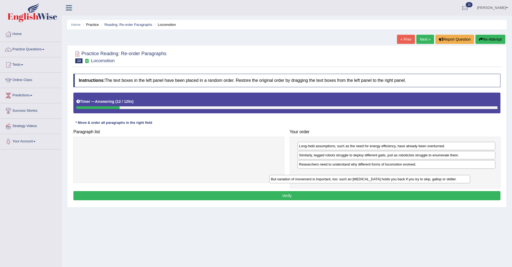
drag, startPoint x: 225, startPoint y: 146, endPoint x: 416, endPoint y: 179, distance: 193.6
click at [416, 179] on div "But variation of movement is important, too: such an [MEDICAL_DATA] holds you b…" at bounding box center [369, 179] width 201 height 8
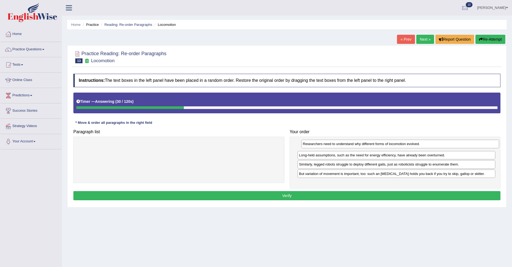
drag, startPoint x: 335, startPoint y: 166, endPoint x: 339, endPoint y: 145, distance: 20.8
click at [339, 145] on div "Researchers need to understand why different forms of locomotion evolved." at bounding box center [400, 143] width 198 height 8
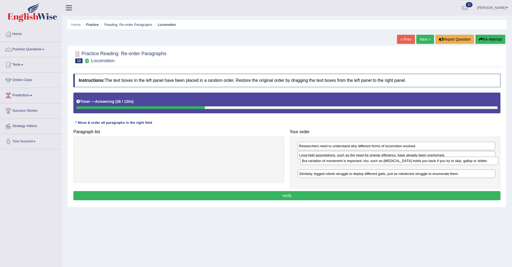
drag, startPoint x: 332, startPoint y: 174, endPoint x: 334, endPoint y: 163, distance: 11.4
click at [334, 163] on div "But variation of movement is important, too: such an [MEDICAL_DATA] holds you b…" at bounding box center [399, 160] width 198 height 8
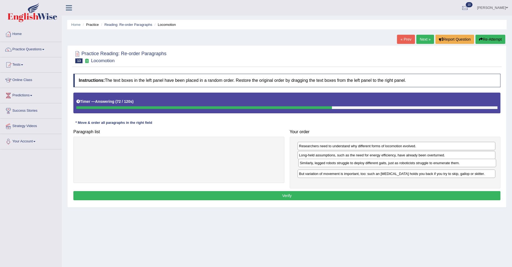
drag, startPoint x: 346, startPoint y: 175, endPoint x: 347, endPoint y: 164, distance: 10.8
click at [347, 164] on div "Similarly, legged robots struggle to deploy different gaits, just as roboticist…" at bounding box center [397, 163] width 198 height 8
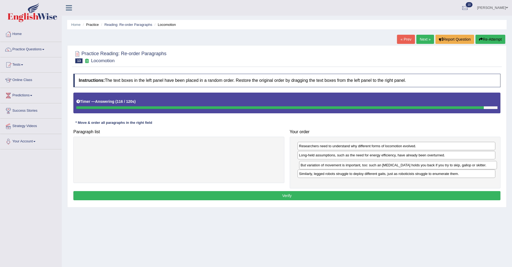
drag, startPoint x: 371, startPoint y: 176, endPoint x: 372, endPoint y: 167, distance: 8.7
click at [372, 167] on div "But variation of movement is important, too: such an [MEDICAL_DATA] holds you b…" at bounding box center [398, 165] width 198 height 8
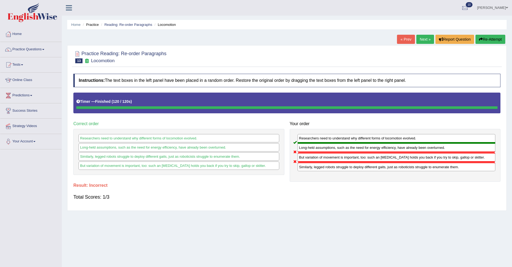
click at [418, 39] on link "Next »" at bounding box center [425, 39] width 18 height 9
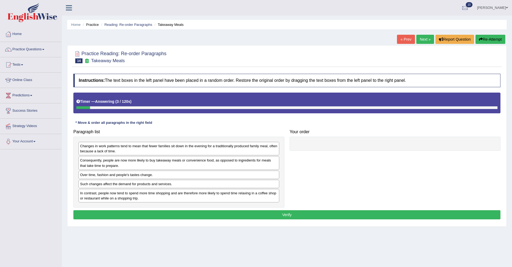
click at [403, 39] on link "« Prev" at bounding box center [406, 39] width 18 height 9
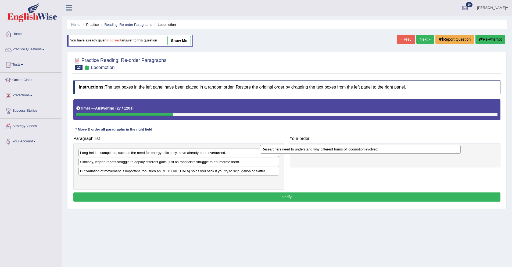
drag, startPoint x: 170, startPoint y: 172, endPoint x: 356, endPoint y: 150, distance: 187.0
click at [356, 150] on div "Researchers need to understand why different forms of locomotion evolved." at bounding box center [360, 149] width 201 height 8
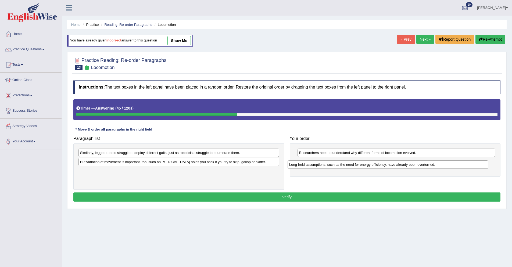
drag, startPoint x: 117, startPoint y: 154, endPoint x: 326, endPoint y: 166, distance: 209.4
click at [326, 166] on div "Long-held assumptions, such as the need for energy efficiency, have already bee…" at bounding box center [387, 164] width 201 height 8
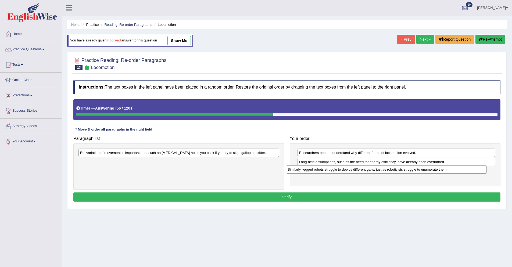
drag, startPoint x: 109, startPoint y: 154, endPoint x: 317, endPoint y: 171, distance: 208.1
click at [317, 171] on div "Similarly, legged robots struggle to deploy different gaits, just as roboticist…" at bounding box center [386, 169] width 201 height 8
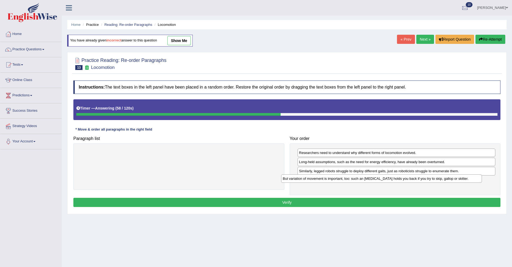
drag, startPoint x: 251, startPoint y: 154, endPoint x: 453, endPoint y: 179, distance: 204.2
click at [453, 179] on div "But variation of movement is important, too: such an [MEDICAL_DATA] holds you b…" at bounding box center [381, 178] width 201 height 8
drag, startPoint x: 323, startPoint y: 181, endPoint x: 322, endPoint y: 170, distance: 10.8
click at [322, 170] on div "But variation of movement is important, too: such an [MEDICAL_DATA] holds you b…" at bounding box center [395, 169] width 198 height 8
click at [361, 200] on button "Verify" at bounding box center [286, 201] width 427 height 9
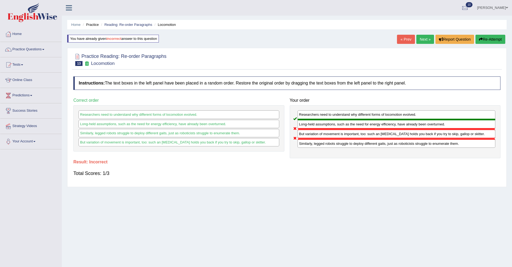
click at [424, 41] on link "Next »" at bounding box center [425, 39] width 18 height 9
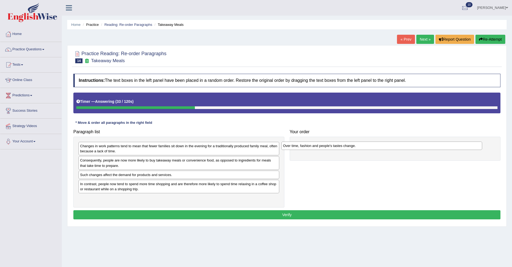
drag, startPoint x: 105, startPoint y: 175, endPoint x: 308, endPoint y: 146, distance: 204.9
click at [308, 146] on div "Over time, fashion and people's tastes change." at bounding box center [381, 145] width 201 height 8
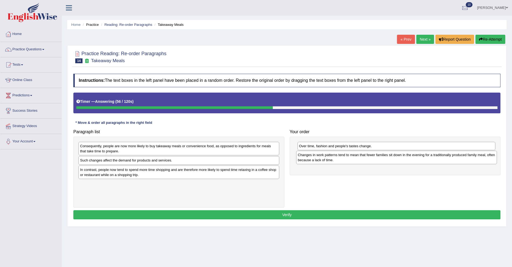
drag, startPoint x: 116, startPoint y: 149, endPoint x: 333, endPoint y: 158, distance: 217.8
click at [333, 158] on div "Changes in work patterns tend to mean that fewer families sit down in the eveni…" at bounding box center [396, 156] width 201 height 13
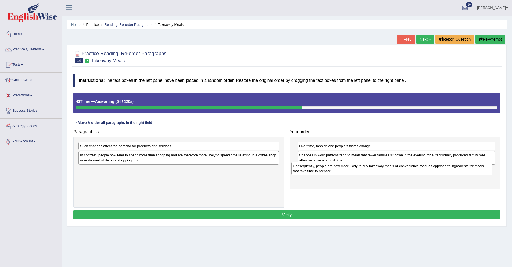
drag, startPoint x: 120, startPoint y: 150, endPoint x: 332, endPoint y: 170, distance: 213.7
click at [332, 170] on div "Consequently, people are now more likely to buy takeaway meals or convenience f…" at bounding box center [391, 167] width 201 height 13
drag, startPoint x: 141, startPoint y: 150, endPoint x: 216, endPoint y: 152, distance: 75.0
click at [216, 152] on div "Such changes affect the demand for products and services. In contrast, people n…" at bounding box center [178, 171] width 211 height 71
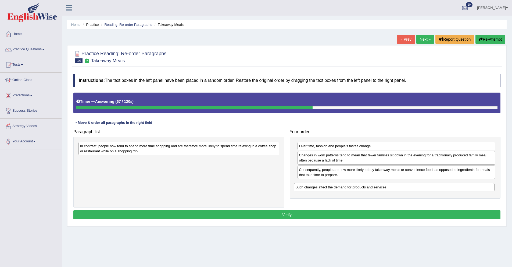
drag, startPoint x: 185, startPoint y: 147, endPoint x: 400, endPoint y: 186, distance: 218.4
click at [400, 186] on div "Such changes affect the demand for products and services." at bounding box center [394, 187] width 201 height 8
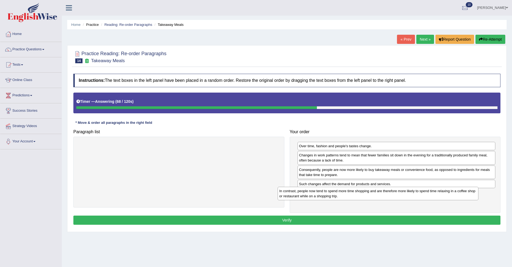
drag, startPoint x: 221, startPoint y: 148, endPoint x: 425, endPoint y: 191, distance: 208.0
click at [425, 191] on div "In contrast, people now tend to spend more time shopping and are therefore more…" at bounding box center [378, 192] width 201 height 13
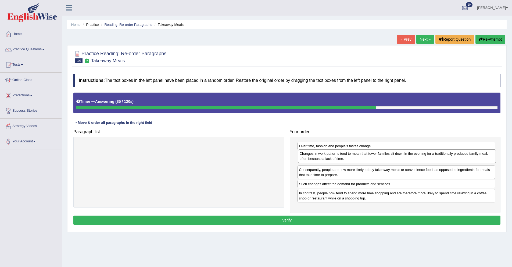
click at [321, 159] on div "Changes in work patterns tend to mean that fewer families sit down in the eveni…" at bounding box center [397, 155] width 198 height 13
click at [293, 218] on button "Verify" at bounding box center [286, 219] width 427 height 9
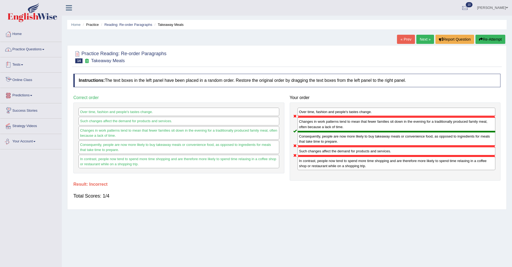
click at [28, 48] on link "Practice Questions" at bounding box center [30, 48] width 61 height 13
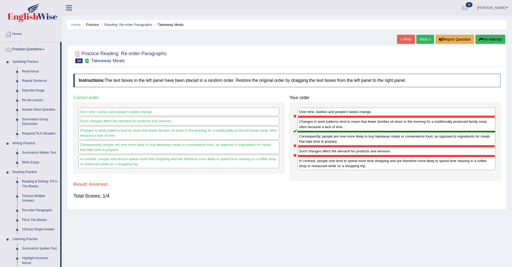
drag, startPoint x: 343, startPoint y: 213, endPoint x: 269, endPoint y: 226, distance: 74.7
click at [269, 226] on div "Home Practice Reading: Re-order Paragraphs Takeaway Meals « Prev Next » Report …" at bounding box center [287, 134] width 450 height 269
click at [425, 44] on div "« Prev Next » Report Question Re-Attempt" at bounding box center [452, 40] width 110 height 10
click at [423, 42] on link "Next »" at bounding box center [425, 39] width 18 height 9
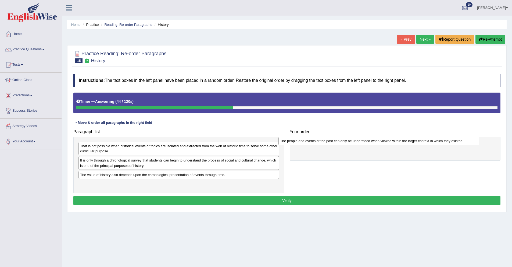
drag, startPoint x: 166, startPoint y: 160, endPoint x: 367, endPoint y: 141, distance: 202.4
click at [367, 141] on div "The people and events of the past can only be understood when viewed within the…" at bounding box center [378, 140] width 201 height 8
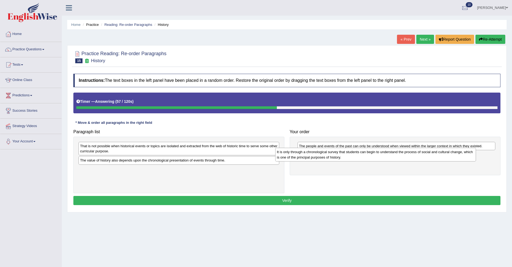
drag, startPoint x: 234, startPoint y: 165, endPoint x: 430, endPoint y: 157, distance: 196.8
click at [430, 157] on div "It is only through a chronological survey that students can begin to understand…" at bounding box center [375, 154] width 201 height 13
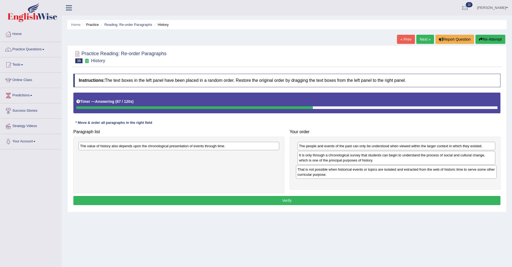
drag, startPoint x: 233, startPoint y: 149, endPoint x: 451, endPoint y: 172, distance: 218.6
click at [451, 172] on div "That is not possible when historical events or topics are isolated and extracte…" at bounding box center [396, 171] width 201 height 13
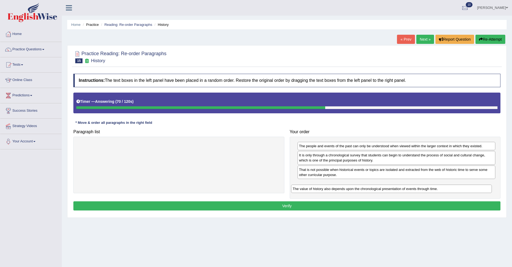
drag, startPoint x: 241, startPoint y: 148, endPoint x: 453, endPoint y: 191, distance: 216.5
click at [453, 191] on div "The value of history also depends upon the chronological presentation of events…" at bounding box center [391, 188] width 201 height 8
click at [366, 203] on button "Verify" at bounding box center [286, 205] width 427 height 9
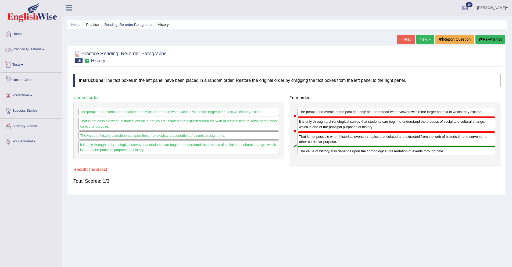
click at [16, 50] on link "Practice Questions" at bounding box center [30, 48] width 61 height 13
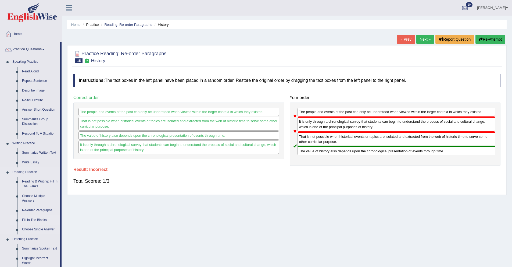
click at [32, 218] on link "Fill In The Blanks" at bounding box center [40, 220] width 41 height 10
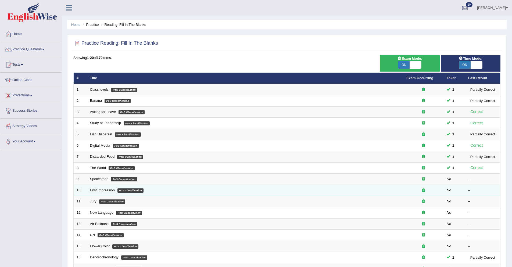
click at [96, 190] on link "First Impression" at bounding box center [102, 190] width 25 height 4
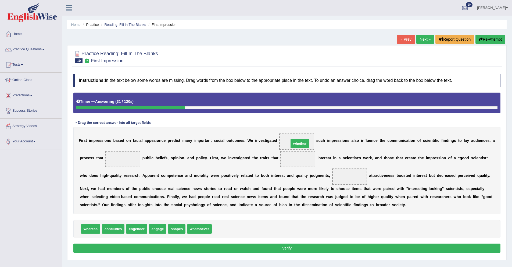
drag, startPoint x: 227, startPoint y: 230, endPoint x: 304, endPoint y: 145, distance: 114.9
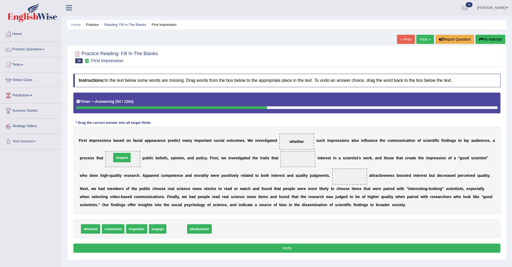
drag, startPoint x: 174, startPoint y: 229, endPoint x: 119, endPoint y: 158, distance: 89.9
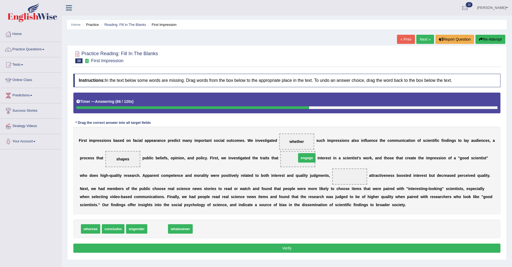
drag, startPoint x: 157, startPoint y: 230, endPoint x: 304, endPoint y: 160, distance: 162.9
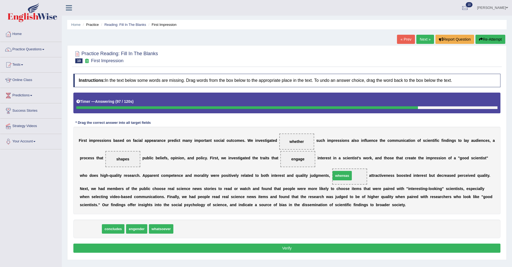
drag, startPoint x: 94, startPoint y: 230, endPoint x: 346, endPoint y: 177, distance: 257.0
click at [223, 250] on button "Verify" at bounding box center [286, 247] width 427 height 9
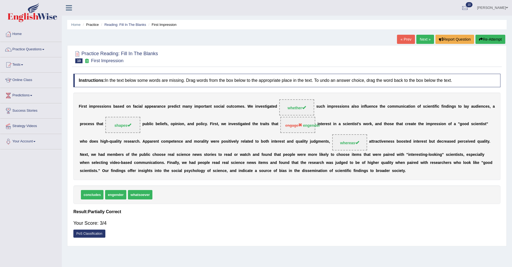
drag, startPoint x: 285, startPoint y: 129, endPoint x: 297, endPoint y: 128, distance: 12.4
click at [297, 128] on span "engage engender" at bounding box center [297, 125] width 35 height 16
click at [24, 51] on link "Practice Questions" at bounding box center [30, 48] width 61 height 13
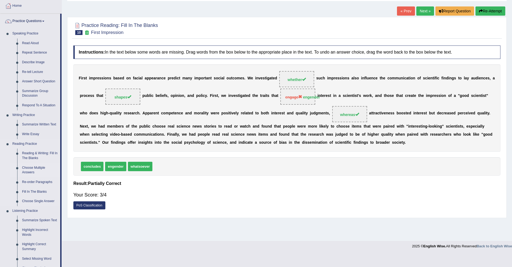
scroll to position [32, 0]
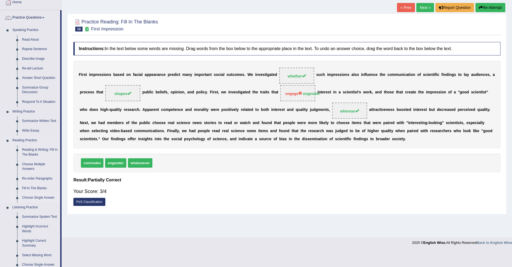
click at [35, 197] on link "Choose Single Answer" at bounding box center [40, 198] width 41 height 10
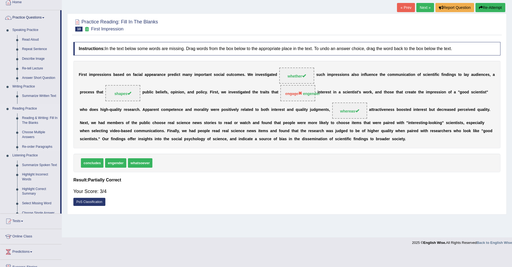
scroll to position [16, 0]
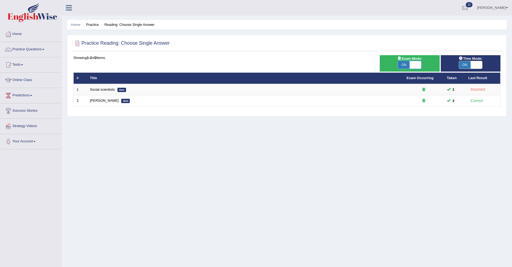
click at [413, 65] on span at bounding box center [415, 65] width 12 height 8
checkbox input "false"
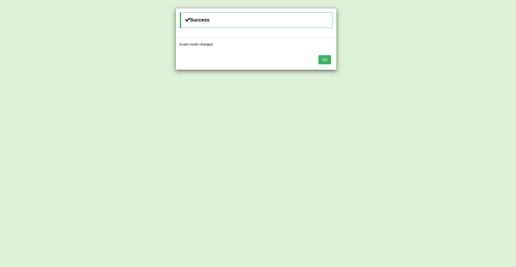
click at [322, 61] on button "OK" at bounding box center [324, 59] width 12 height 9
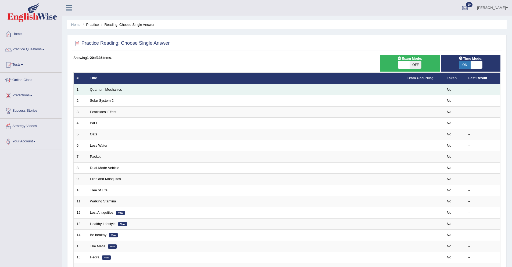
click at [99, 88] on link "Quantum Mechanics" at bounding box center [106, 89] width 32 height 4
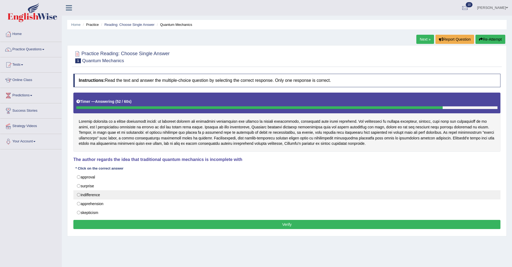
click at [91, 196] on label "indifference" at bounding box center [286, 194] width 427 height 9
radio input "true"
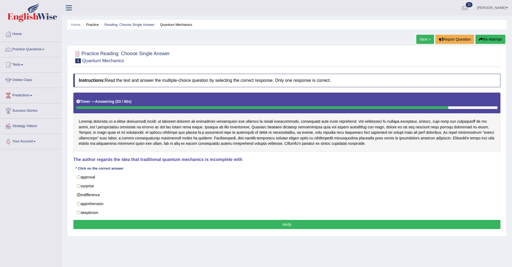
click at [106, 222] on button "Verify" at bounding box center [286, 224] width 427 height 9
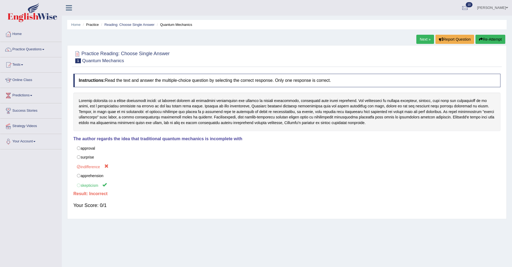
click at [19, 64] on link "Tests" at bounding box center [30, 63] width 61 height 13
click at [28, 49] on link "Practice Questions" at bounding box center [30, 48] width 61 height 13
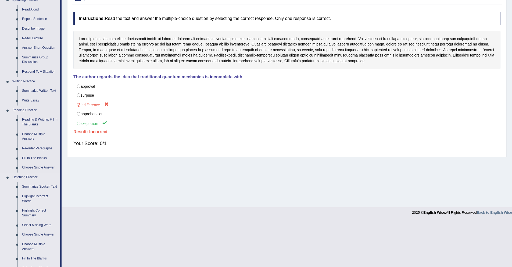
scroll to position [65, 0]
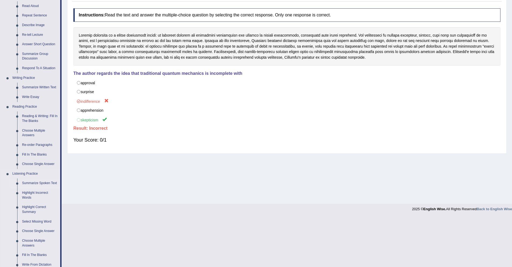
click at [22, 184] on link "Summarize Spoken Text" at bounding box center [40, 183] width 41 height 10
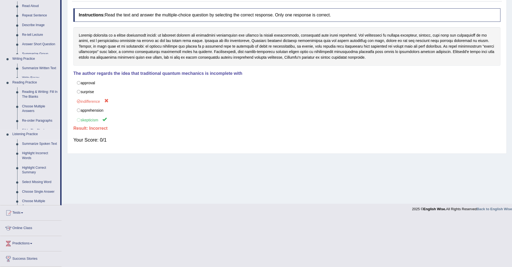
scroll to position [40, 0]
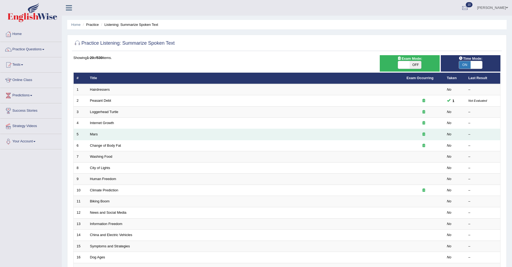
click at [105, 129] on td "Mars" at bounding box center [245, 134] width 317 height 11
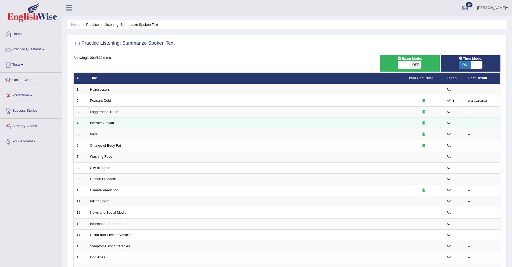
click at [104, 127] on td "Internet Growth" at bounding box center [245, 122] width 317 height 11
click at [104, 124] on link "Internet Growth" at bounding box center [102, 123] width 24 height 4
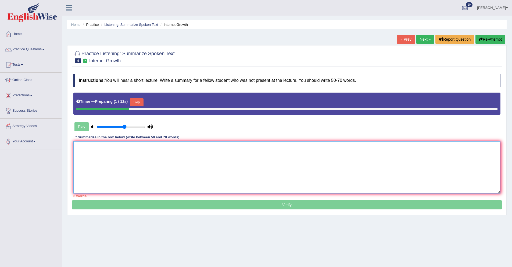
click at [190, 164] on textarea at bounding box center [286, 167] width 427 height 52
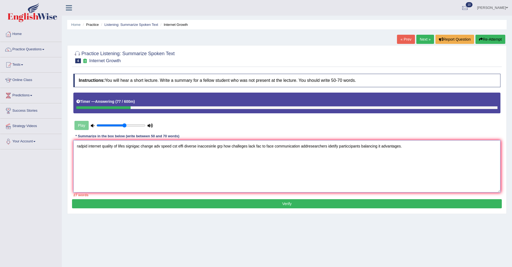
click at [82, 146] on textarea "radpid internet quality of lifes signigac change adv speed cst effi diverse ina…" at bounding box center [286, 166] width 427 height 52
click at [79, 146] on textarea "rapid internet growth has significantly changed the quality of life. signigac c…" at bounding box center [286, 166] width 427 height 52
click at [88, 146] on textarea "Rapid internet growth has significantly changed the quality of life. signigac c…" at bounding box center [286, 166] width 427 height 52
click at [143, 146] on textarea "Rapid growth of the internet growth has significantly changed the quality of li…" at bounding box center [286, 166] width 427 height 52
click at [138, 146] on textarea "Rapid growth of the internet growth has significantly changed the quality of li…" at bounding box center [286, 166] width 427 height 52
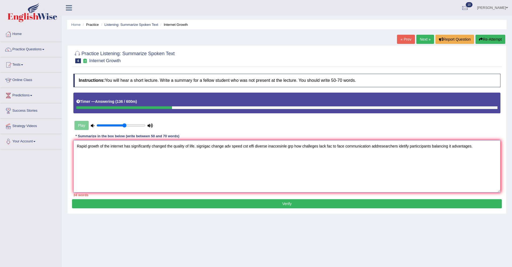
click at [226, 147] on textarea "Rapid growth of the internet has significantly changed the quality of life. sig…" at bounding box center [286, 166] width 427 height 52
click at [257, 147] on textarea "Rapid growth of the internet has significantly changed the quality of life. So,…" at bounding box center [286, 166] width 427 height 52
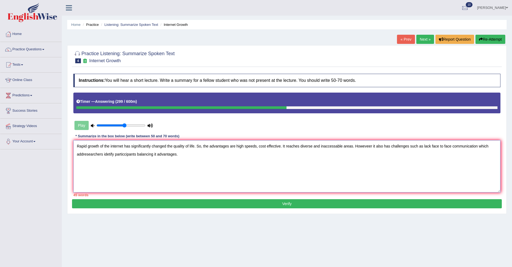
click at [493, 146] on textarea "Rapid growth of the internet has significantly changed the quality of life. So,…" at bounding box center [286, 166] width 427 height 52
click at [99, 154] on textarea "Rapid growth of the internet has significantly changed the quality of life. So,…" at bounding box center [286, 166] width 427 height 52
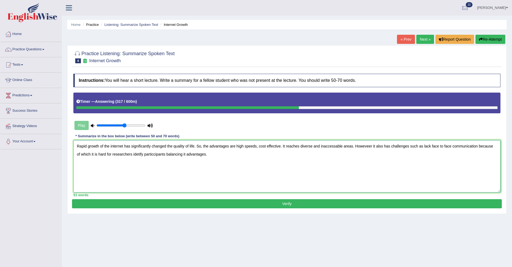
click at [133, 154] on textarea "Rapid growth of the internet has significantly changed the quality of life. So,…" at bounding box center [286, 166] width 427 height 52
click at [143, 154] on textarea "Rapid growth of the internet has significantly changed the quality of life. So,…" at bounding box center [286, 166] width 427 height 52
click at [151, 154] on textarea "Rapid growth of the internet has significantly changed the quality of life. So,…" at bounding box center [286, 166] width 427 height 52
click at [160, 154] on textarea "Rapid growth of the internet has significantly changed the quality of life. So,…" at bounding box center [286, 166] width 427 height 52
click at [171, 155] on textarea "Rapid growth of the internet has significantly changed the quality of life. So,…" at bounding box center [286, 166] width 427 height 52
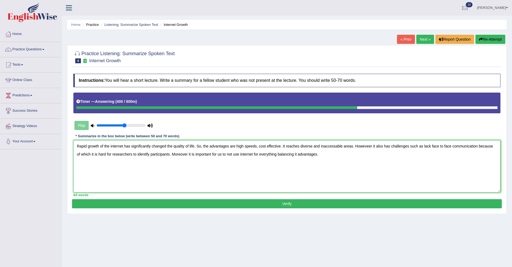
click at [331, 154] on textarea "Rapid growth of the internet has significantly changed the quality of life. So,…" at bounding box center [286, 166] width 427 height 52
click at [280, 154] on textarea "Rapid growth of the internet has significantly changed the quality of life. So,…" at bounding box center [286, 166] width 427 height 52
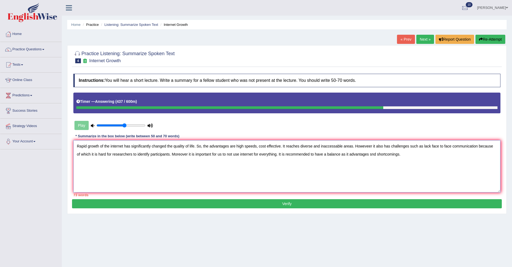
click at [353, 154] on textarea "Rapid growth of the internet has significantly changed the quality of life. So,…" at bounding box center [286, 166] width 427 height 52
drag, startPoint x: 174, startPoint y: 154, endPoint x: 179, endPoint y: 156, distance: 5.9
click at [174, 154] on textarea "Rapid growth of the internet has significantly changed the quality of life. So,…" at bounding box center [286, 166] width 427 height 52
drag, startPoint x: 345, startPoint y: 154, endPoint x: 416, endPoint y: 158, distance: 70.7
click at [416, 158] on textarea "Rapid growth of the internet has significantly changed the quality of life. So,…" at bounding box center [286, 166] width 427 height 52
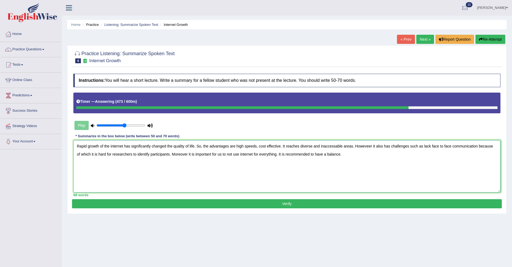
click at [283, 146] on textarea "Rapid growth of the internet has significantly changed the quality of life. So,…" at bounding box center [286, 166] width 427 height 52
click at [282, 146] on textarea "Rapid growth of the internet has significantly changed the quality of life. So,…" at bounding box center [286, 166] width 427 height 52
click at [344, 147] on textarea "Rapid growth of the internet has significantly changed the quality of life. So,…" at bounding box center [286, 166] width 427 height 52
click at [342, 146] on textarea "Rapid growth of the internet has significantly changed the quality of life. So,…" at bounding box center [286, 166] width 427 height 52
click at [347, 146] on textarea "Rapid growth of the internet has significantly changed the quality of life. So,…" at bounding box center [286, 166] width 427 height 52
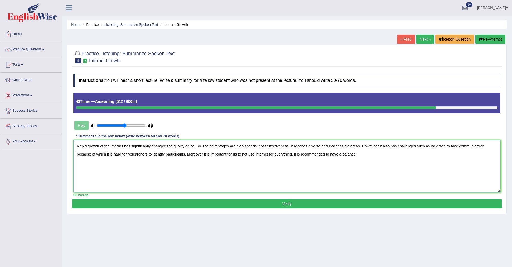
click at [378, 145] on textarea "Rapid growth of the internet has significantly changed the quality of life. So,…" at bounding box center [286, 166] width 427 height 52
click at [379, 147] on textarea "Rapid growth of the internet has significantly changed the quality of life. So,…" at bounding box center [286, 166] width 427 height 52
click at [439, 146] on textarea "Rapid growth of the internet has significantly changed the quality of life. So,…" at bounding box center [286, 166] width 427 height 52
click at [204, 154] on textarea "Rapid growth of the internet has significantly changed the quality of life. So,…" at bounding box center [286, 166] width 427 height 52
click at [234, 156] on textarea "Rapid growth of the internet has significantly changed the quality of life. So,…" at bounding box center [286, 166] width 427 height 52
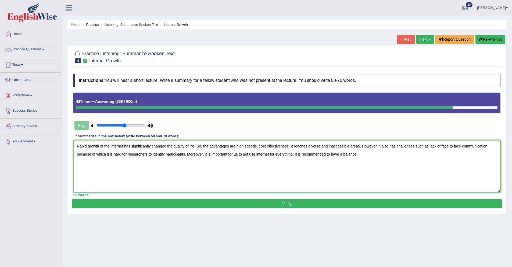
click at [256, 156] on textarea "Rapid growth of the internet has significantly changed the quality of life. So,…" at bounding box center [286, 166] width 427 height 52
type textarea "Rapid growth of the internet has significantly changed the quality of life. So,…"
click at [281, 205] on button "Verify" at bounding box center [287, 203] width 430 height 9
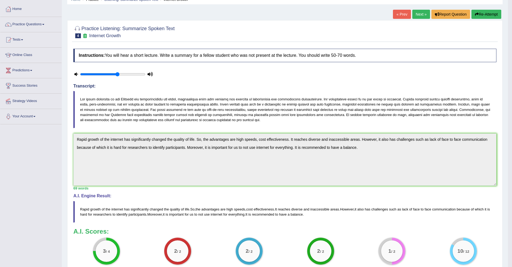
scroll to position [82, 0]
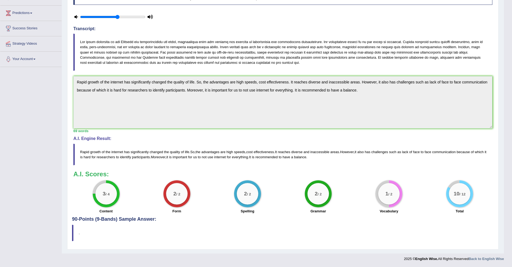
click at [83, 231] on blockquote "." at bounding box center [283, 232] width 422 height 16
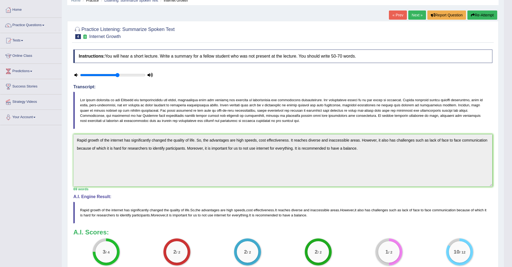
scroll to position [0, 0]
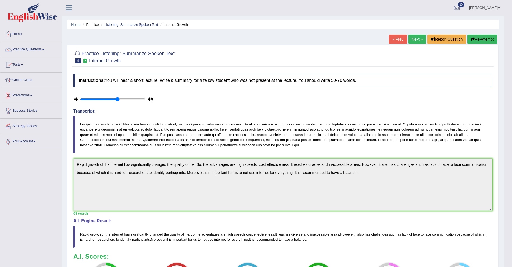
click at [484, 40] on button "Re-Attempt" at bounding box center [482, 39] width 30 height 9
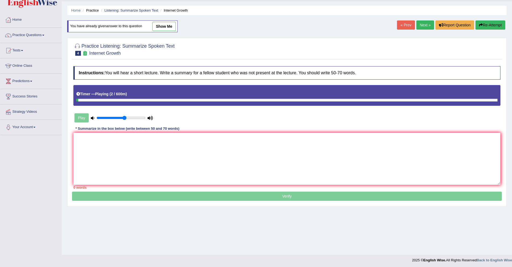
scroll to position [16, 0]
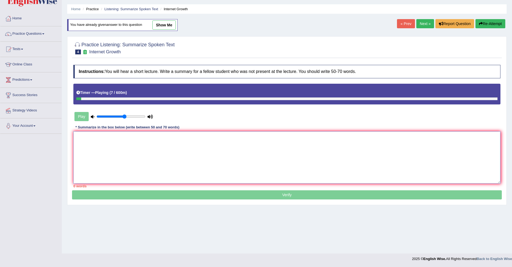
click at [156, 151] on textarea at bounding box center [286, 157] width 427 height 52
click at [494, 24] on button "Re-Attempt" at bounding box center [490, 23] width 30 height 9
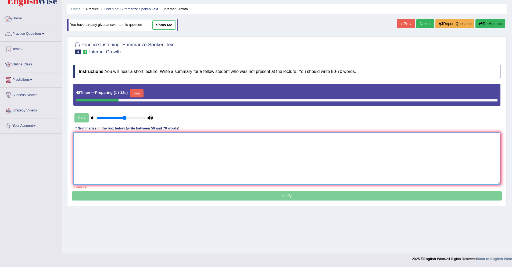
click at [107, 151] on textarea at bounding box center [286, 158] width 427 height 52
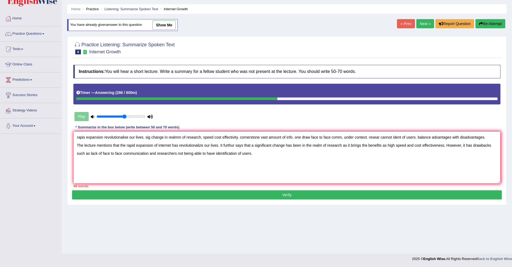
drag, startPoint x: 77, startPoint y: 138, endPoint x: 497, endPoint y: 136, distance: 419.7
click at [497, 136] on textarea "rapis expansion revolutionalise our lives. sig change in realmm of research. sp…" at bounding box center [286, 157] width 427 height 52
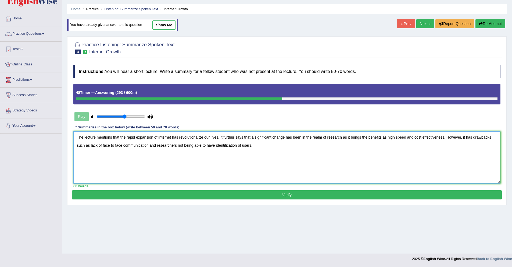
click at [331, 143] on textarea "The lecture mentions that the rapid expansion of internet has revolutionalize o…" at bounding box center [286, 157] width 427 height 52
click at [267, 145] on textarea "The lecture mentions that the rapid expansion of internet has revolutionalize o…" at bounding box center [286, 157] width 427 height 52
click at [389, 139] on textarea "The lecture mentions that the rapid expansion of internet has revolutionalize o…" at bounding box center [286, 157] width 427 height 52
click at [446, 136] on textarea "The lecture mentions that the rapid expansion of internet has revolutionalize o…" at bounding box center [286, 157] width 427 height 52
click at [102, 146] on textarea "The lecture mentions that the rapid expansion of internet has revolutionalize o…" at bounding box center [286, 157] width 427 height 52
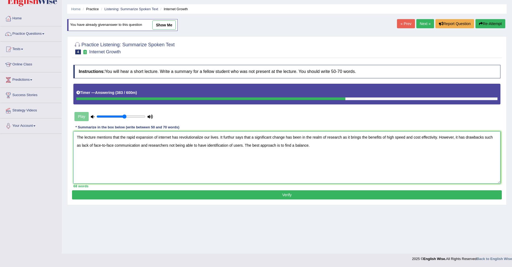
type textarea "The lecture mentions that the rapid expansion of internet has revolutionalize o…"
click at [270, 191] on button "Verify" at bounding box center [287, 194] width 430 height 9
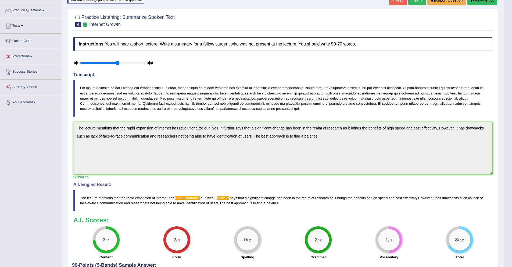
scroll to position [85, 0]
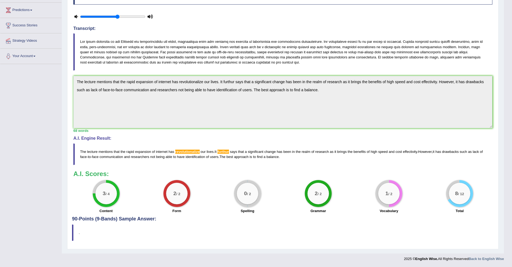
click at [223, 153] on blockquote "The lecture mentions that the rapid expansion of internet has revolutionalize o…" at bounding box center [282, 153] width 419 height 21
drag, startPoint x: 188, startPoint y: 155, endPoint x: 194, endPoint y: 153, distance: 6.3
click at [192, 154] on blockquote "The lecture mentions that the rapid expansion of internet has revolutionalize o…" at bounding box center [282, 153] width 419 height 21
click at [197, 152] on span "revolutionalize" at bounding box center [187, 151] width 24 height 4
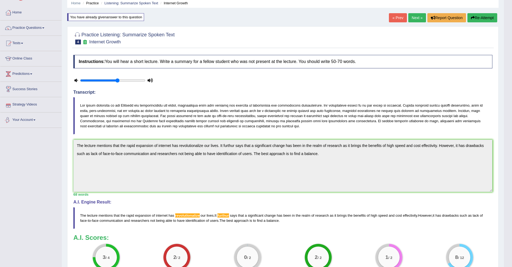
scroll to position [0, 0]
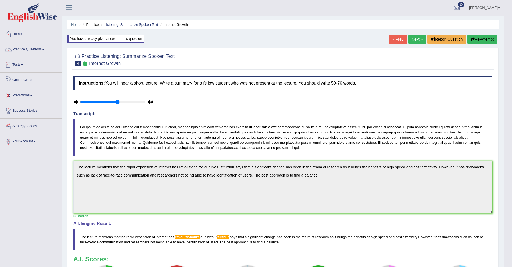
click at [27, 51] on link "Practice Questions" at bounding box center [30, 48] width 61 height 13
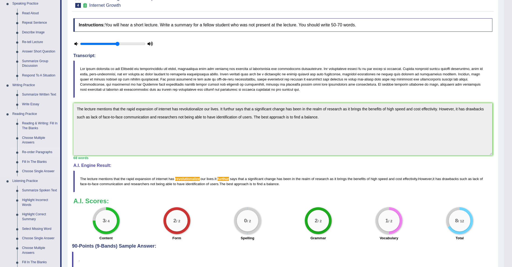
scroll to position [143, 0]
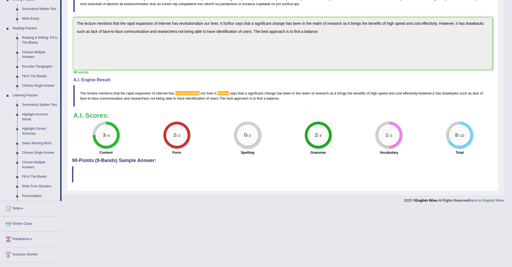
click at [21, 123] on link "Highlight Incorrect Words" at bounding box center [40, 117] width 41 height 14
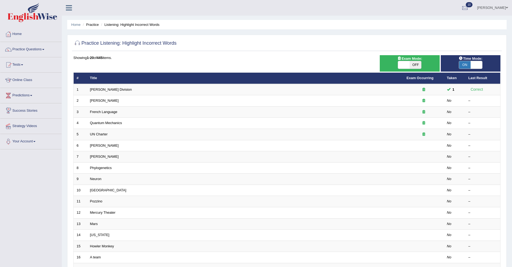
click at [402, 66] on span at bounding box center [404, 65] width 12 height 8
drag, startPoint x: 416, startPoint y: 67, endPoint x: 394, endPoint y: 64, distance: 21.6
click at [394, 64] on div "ON OFF" at bounding box center [409, 65] width 54 height 8
click at [403, 64] on span at bounding box center [404, 65] width 12 height 8
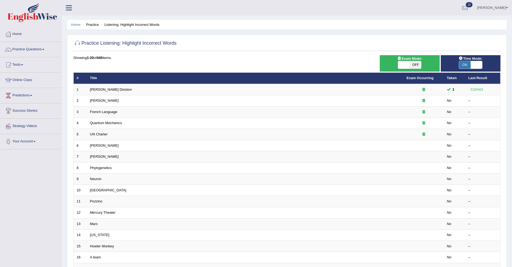
drag, startPoint x: 413, startPoint y: 65, endPoint x: 417, endPoint y: 65, distance: 4.0
click at [417, 65] on span "OFF" at bounding box center [415, 65] width 12 height 8
checkbox input "true"
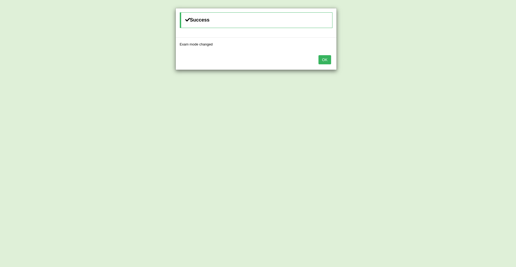
drag, startPoint x: 416, startPoint y: 65, endPoint x: 410, endPoint y: 65, distance: 5.9
click at [410, 65] on body "Toggle navigation Home Practice Questions Speaking Practice Read Aloud Repeat S…" at bounding box center [258, 133] width 516 height 267
click at [323, 60] on button "OK" at bounding box center [324, 59] width 12 height 9
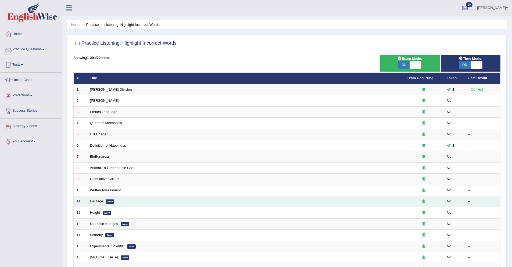
click at [101, 200] on link "Heritage" at bounding box center [96, 201] width 13 height 4
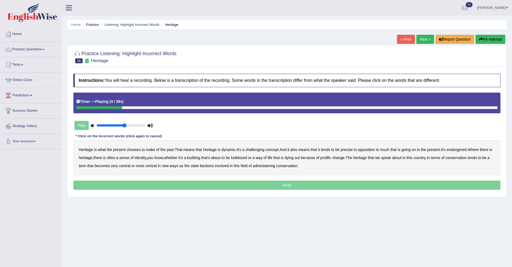
click at [504, 41] on button "Re-Attempt" at bounding box center [490, 39] width 30 height 9
click at [263, 150] on b "challenging" at bounding box center [254, 149] width 19 height 4
click at [352, 150] on b "precise" at bounding box center [346, 149] width 12 height 4
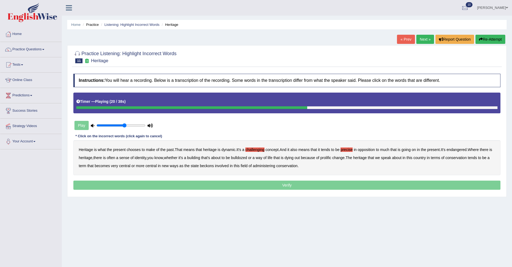
click at [146, 157] on b "identity" at bounding box center [141, 157] width 12 height 4
click at [300, 158] on b "out" at bounding box center [296, 157] width 5 height 4
click at [300, 157] on b "out" at bounding box center [296, 157] width 5 height 4
click at [331, 158] on b "prolific" at bounding box center [325, 157] width 11 height 4
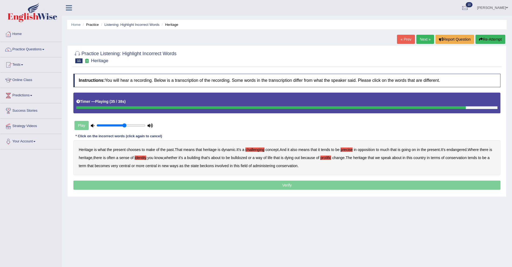
click at [214, 167] on b "beckons" at bounding box center [207, 165] width 14 height 4
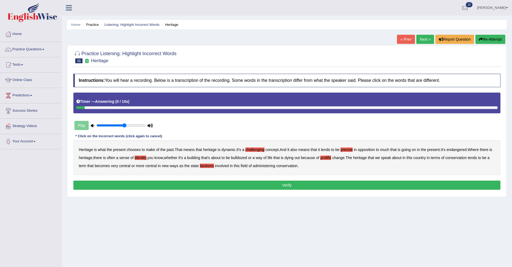
click at [354, 186] on button "Verify" at bounding box center [286, 184] width 427 height 9
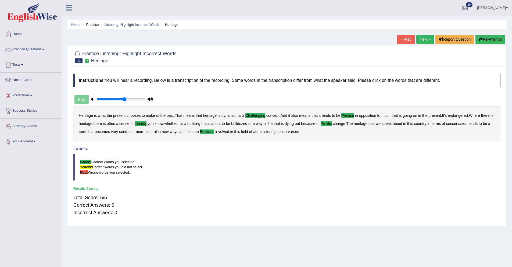
scroll to position [7, 0]
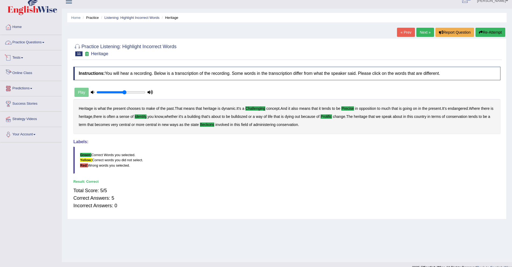
click at [36, 39] on link "Practice Questions" at bounding box center [30, 41] width 61 height 13
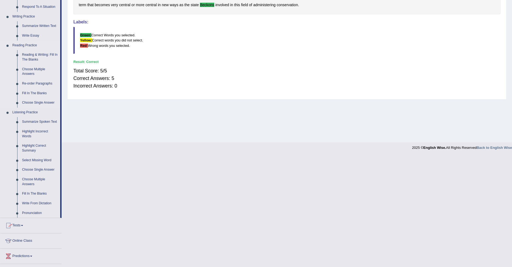
scroll to position [154, 0]
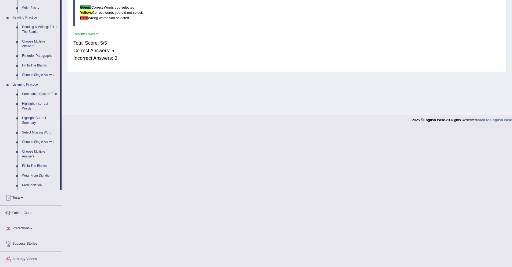
click at [30, 127] on link "Highlight Correct Summary" at bounding box center [40, 120] width 41 height 14
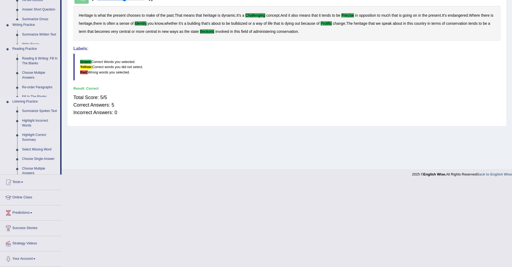
scroll to position [46, 0]
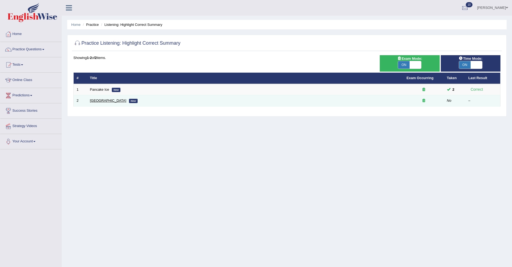
drag, startPoint x: 92, startPoint y: 97, endPoint x: 92, endPoint y: 99, distance: 2.7
click at [92, 98] on td "[GEOGRAPHIC_DATA] New" at bounding box center [245, 100] width 317 height 11
click at [92, 99] on link "[GEOGRAPHIC_DATA]" at bounding box center [108, 100] width 36 height 4
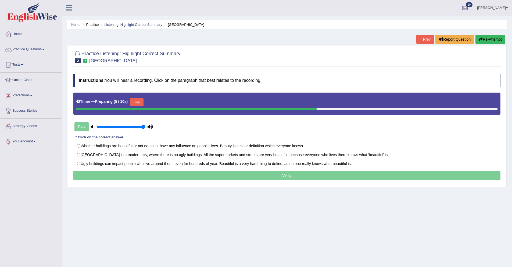
drag, startPoint x: 124, startPoint y: 125, endPoint x: 153, endPoint y: 128, distance: 29.8
type input "1"
click at [145, 128] on input "range" at bounding box center [120, 126] width 49 height 4
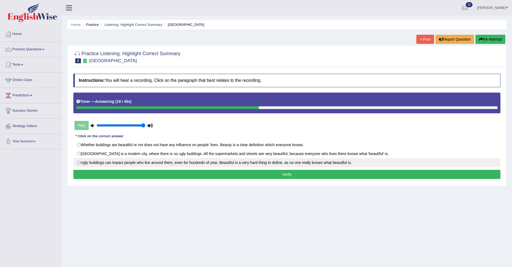
click at [111, 163] on label "Ugly buildings can impact people who live around them, even for hundreds of yea…" at bounding box center [286, 162] width 427 height 9
radio input "true"
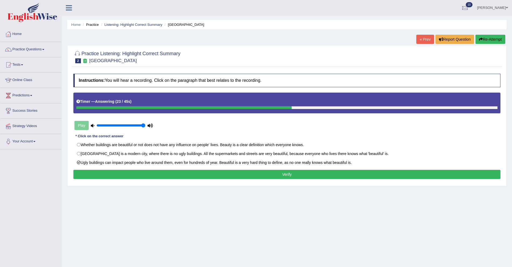
click at [291, 172] on button "Verify" at bounding box center [286, 174] width 427 height 9
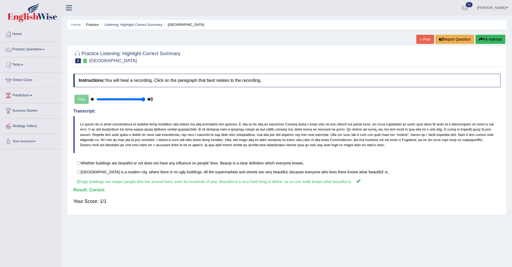
click at [15, 50] on link "Practice Questions" at bounding box center [30, 48] width 61 height 13
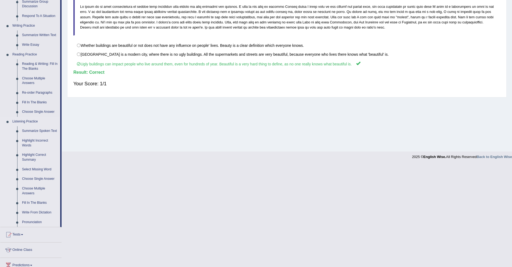
scroll to position [129, 0]
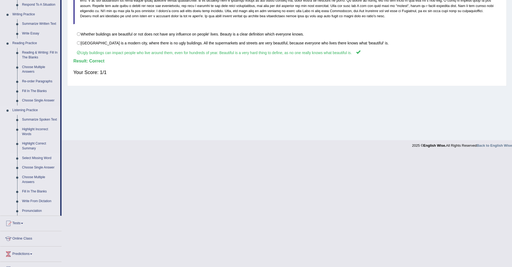
click at [33, 162] on link "Select Missing Word" at bounding box center [40, 158] width 41 height 10
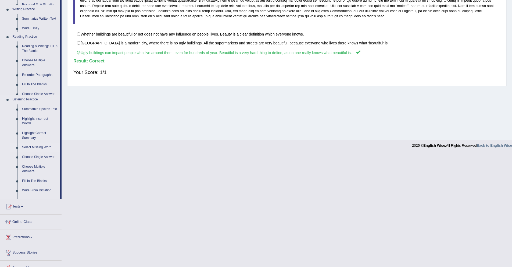
scroll to position [16, 0]
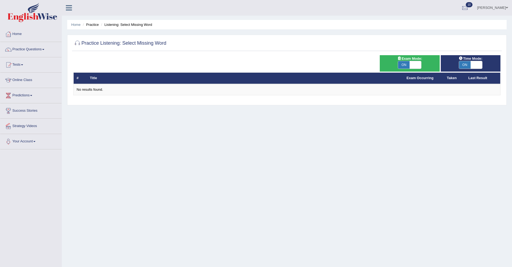
click at [415, 64] on span at bounding box center [415, 65] width 12 height 8
checkbox input "false"
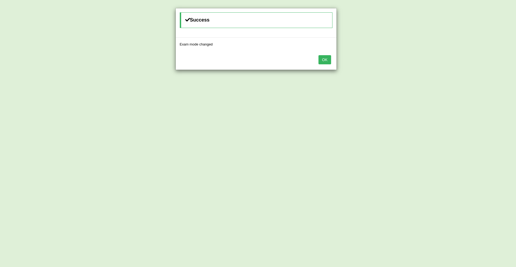
click at [319, 60] on button "OK" at bounding box center [324, 59] width 12 height 9
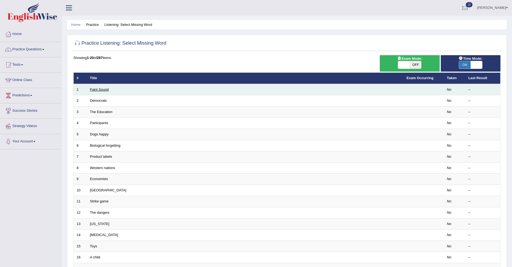
click at [96, 89] on link "Faint Sound" at bounding box center [99, 89] width 19 height 4
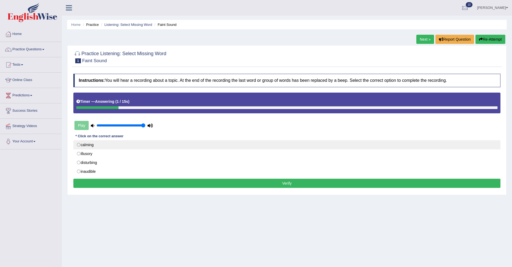
click at [83, 146] on label "calming" at bounding box center [286, 144] width 427 height 9
radio input "true"
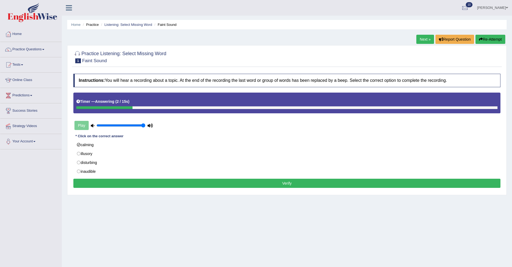
click at [112, 183] on button "Verify" at bounding box center [286, 182] width 427 height 9
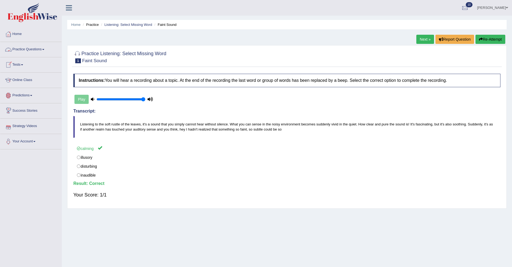
click at [21, 49] on link "Practice Questions" at bounding box center [30, 48] width 61 height 13
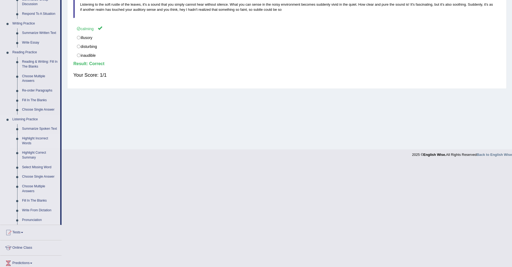
scroll to position [175, 0]
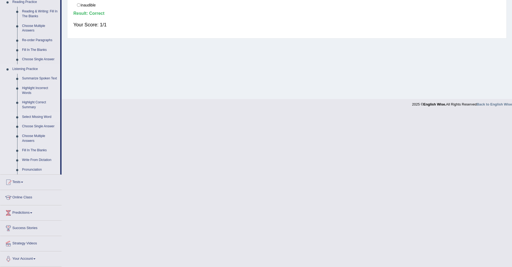
click at [37, 117] on link "Select Missing Word" at bounding box center [40, 117] width 41 height 10
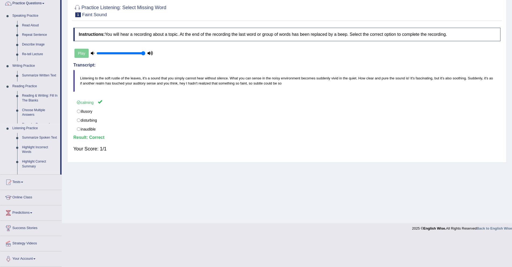
scroll to position [16, 0]
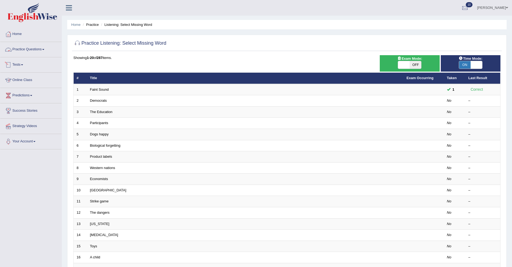
click at [28, 51] on link "Practice Questions" at bounding box center [30, 48] width 61 height 13
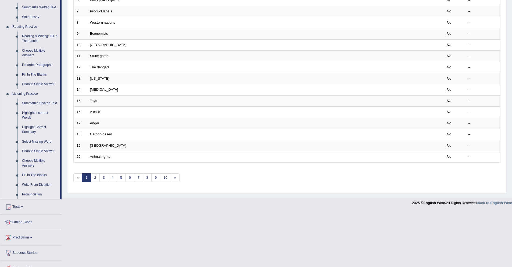
scroll to position [175, 0]
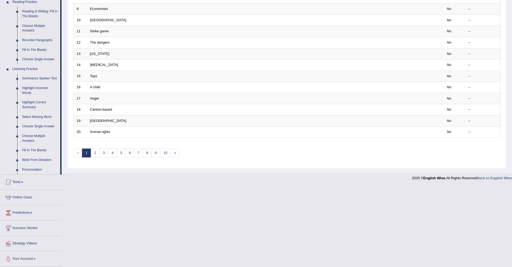
click at [35, 126] on link "Choose Single Answer" at bounding box center [40, 126] width 41 height 10
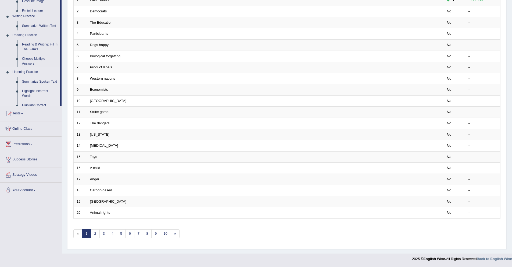
scroll to position [89, 0]
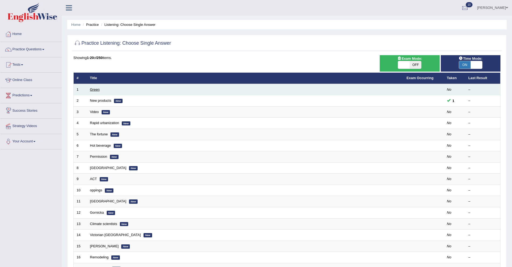
click at [97, 89] on link "Green" at bounding box center [95, 89] width 10 height 4
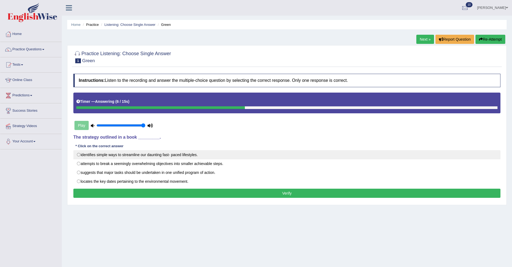
click at [113, 157] on label "identifies simple ways to streamline our daunting fast- paced lifestyles." at bounding box center [286, 154] width 427 height 9
radio input "true"
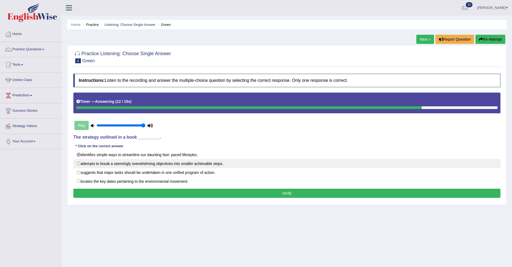
click at [117, 164] on label "attempts to break a seemingly overwhelming objectives into smaller achievable s…" at bounding box center [286, 163] width 427 height 9
radio input "true"
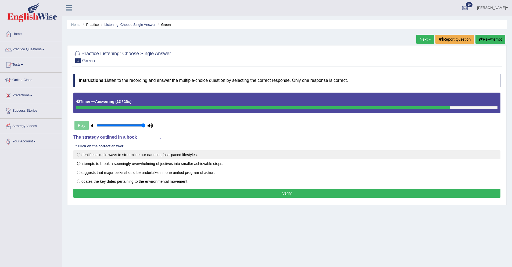
click at [107, 157] on label "identifies simple ways to streamline our daunting fast- paced lifestyles." at bounding box center [286, 154] width 427 height 9
radio input "true"
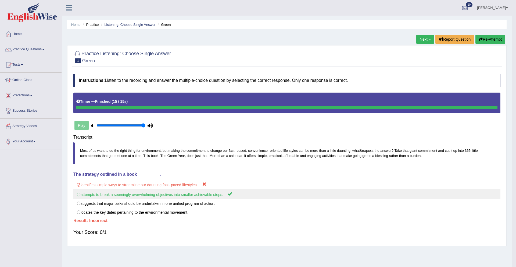
click at [0, 0] on div "Saving your answer..." at bounding box center [0, 0] width 0 height 0
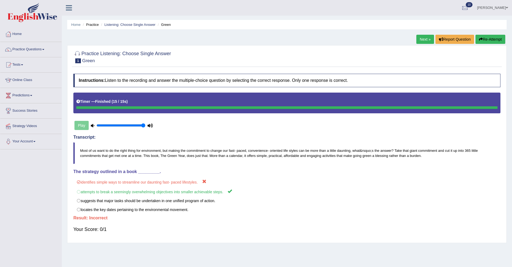
click at [427, 40] on link "Next »" at bounding box center [425, 39] width 18 height 9
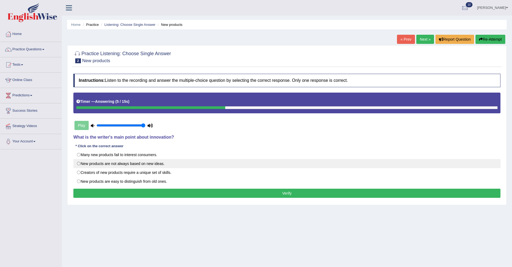
click at [106, 164] on label "New products are not always based on new ideas." at bounding box center [286, 163] width 427 height 9
radio input "true"
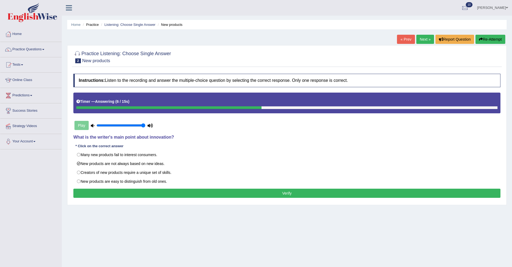
click at [146, 192] on button "Verify" at bounding box center [286, 192] width 427 height 9
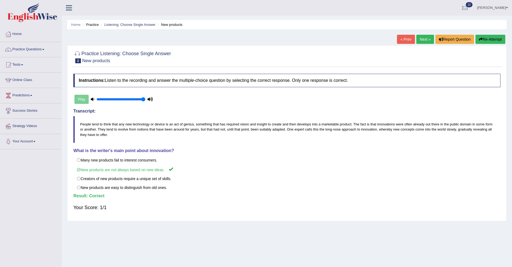
click at [423, 38] on link "Next »" at bounding box center [425, 39] width 18 height 9
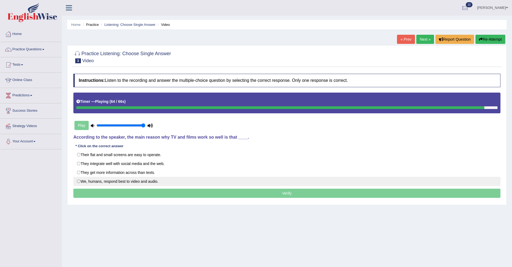
click at [107, 182] on label "We, humans, respond best to video and audio." at bounding box center [286, 181] width 427 height 9
radio input "true"
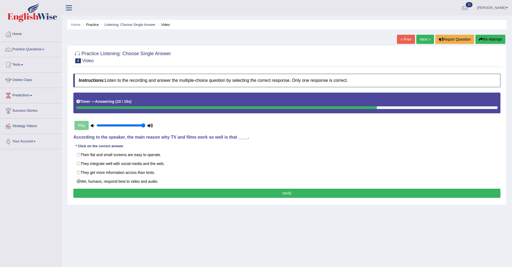
click at [138, 194] on button "Verify" at bounding box center [286, 192] width 427 height 9
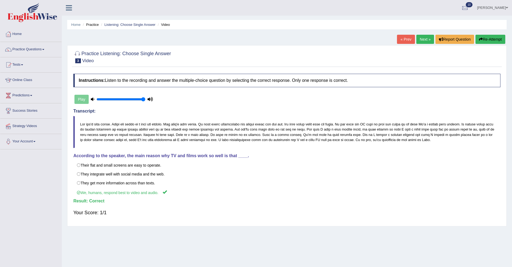
click at [425, 40] on link "Next »" at bounding box center [425, 39] width 18 height 9
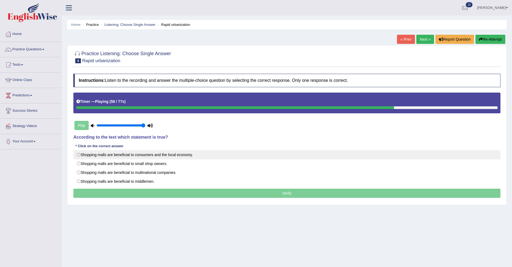
click at [187, 154] on label "Shopping malls are beneficial to consumers and the local economy." at bounding box center [286, 154] width 427 height 9
radio input "true"
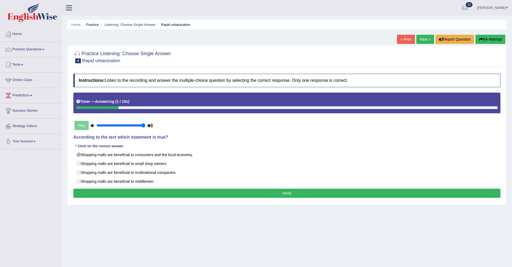
click at [184, 195] on button "Verify" at bounding box center [286, 192] width 427 height 9
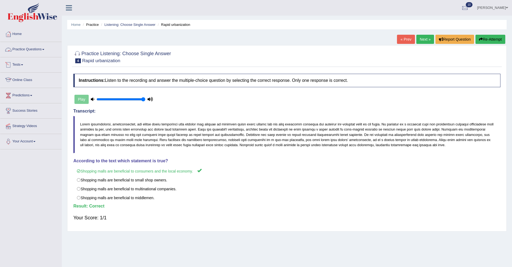
click at [16, 51] on link "Practice Questions" at bounding box center [30, 48] width 61 height 13
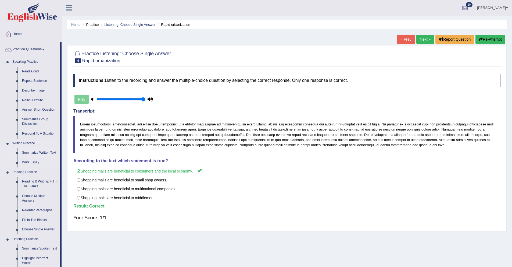
scroll to position [147, 0]
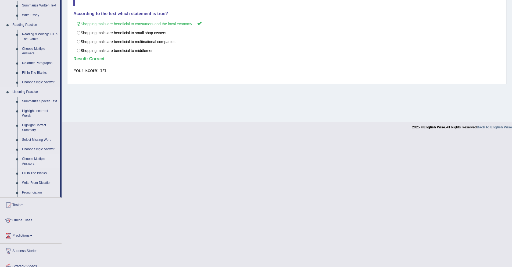
click at [36, 164] on link "Choose Multiple Answers" at bounding box center [40, 161] width 41 height 14
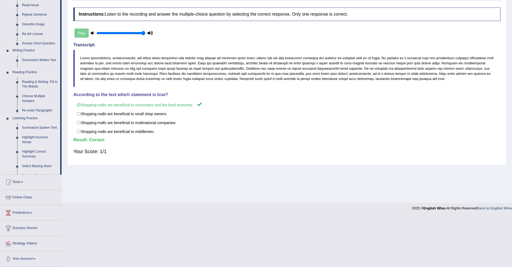
scroll to position [29, 0]
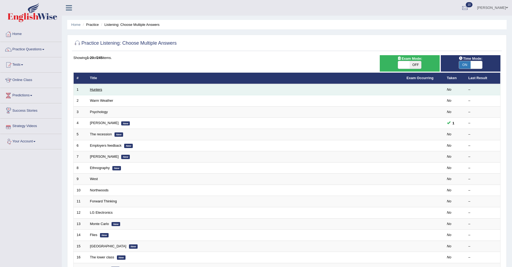
click at [94, 89] on link "Hunters" at bounding box center [96, 89] width 12 height 4
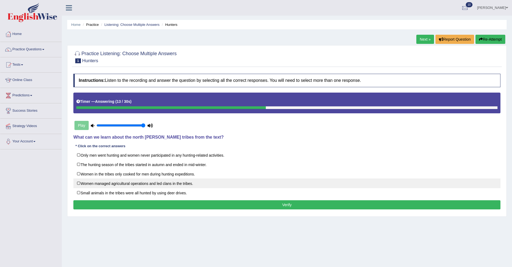
click at [111, 184] on label "Women managed agricultural operations and led clans in the tribes." at bounding box center [286, 183] width 427 height 10
checkbox input "true"
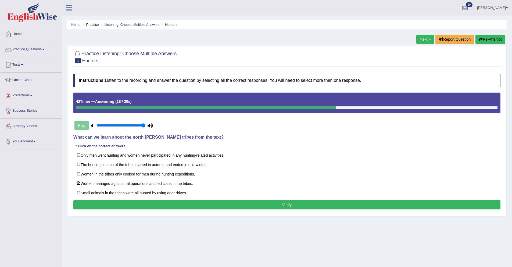
click at [159, 203] on button "Verify" at bounding box center [286, 204] width 427 height 9
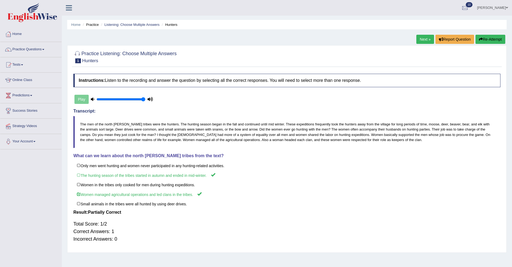
scroll to position [7, 0]
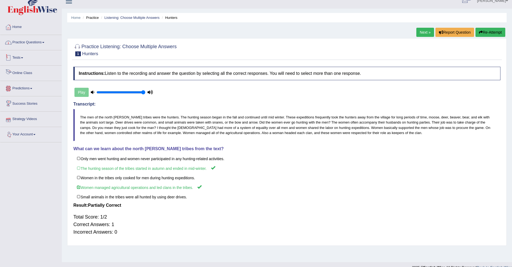
click at [31, 39] on link "Practice Questions" at bounding box center [30, 41] width 61 height 13
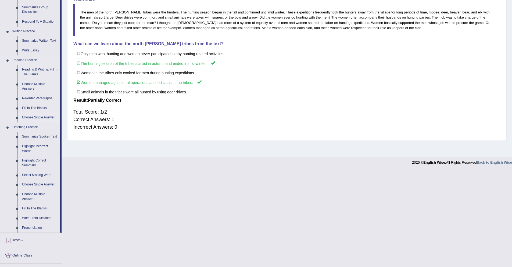
scroll to position [115, 0]
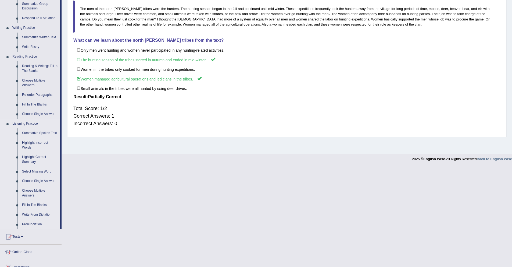
click at [35, 209] on link "Fill In The Blanks" at bounding box center [40, 205] width 41 height 10
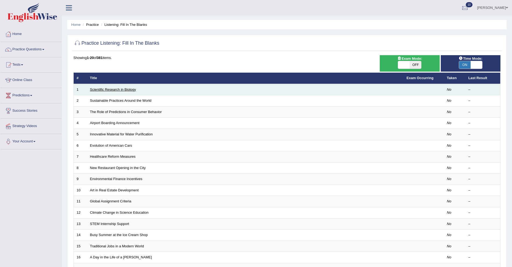
click at [123, 90] on link "Scientific Research in Biology" at bounding box center [113, 89] width 46 height 4
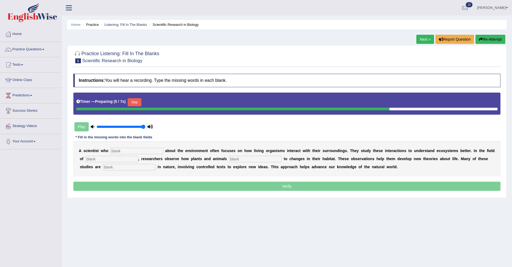
click at [126, 152] on input "text" at bounding box center [136, 151] width 53 height 6
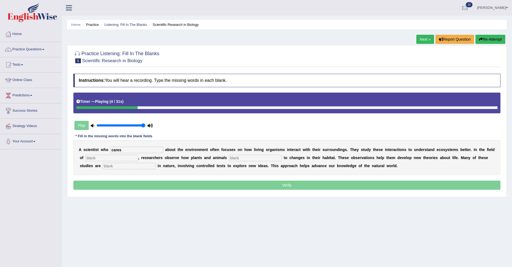
type input "cares"
click at [87, 158] on input "text" at bounding box center [111, 157] width 53 height 6
click at [108, 159] on input "text" at bounding box center [111, 157] width 53 height 6
type input "biology"
click at [229, 158] on input "text" at bounding box center [255, 157] width 53 height 6
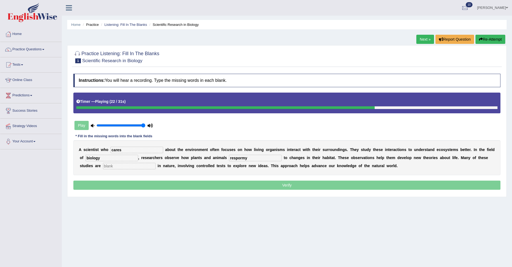
type input "respormy"
click at [105, 166] on input "text" at bounding box center [129, 166] width 53 height 6
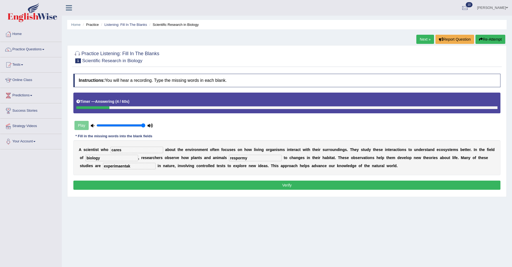
type input "experimaentak"
click at [232, 158] on input "respormy" at bounding box center [255, 157] width 53 height 6
type input "respond"
click at [111, 166] on input "experimaentak" at bounding box center [129, 166] width 53 height 6
type input "experimental"
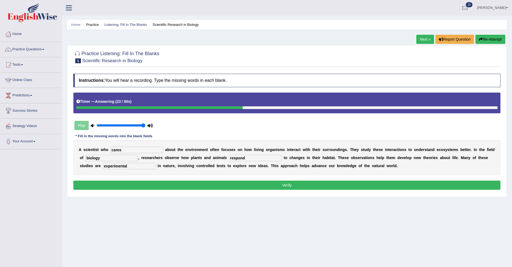
click at [176, 181] on button "Verify" at bounding box center [286, 184] width 427 height 9
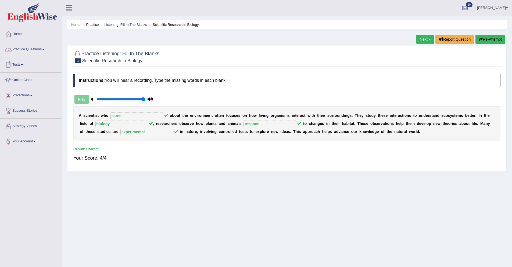
click at [43, 49] on link "Practice Questions" at bounding box center [30, 48] width 61 height 13
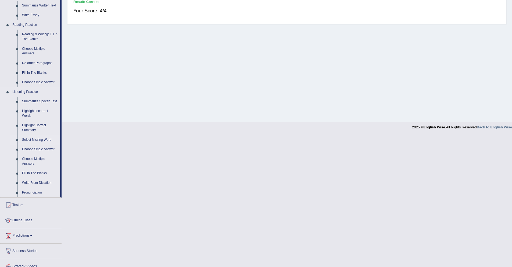
scroll to position [175, 0]
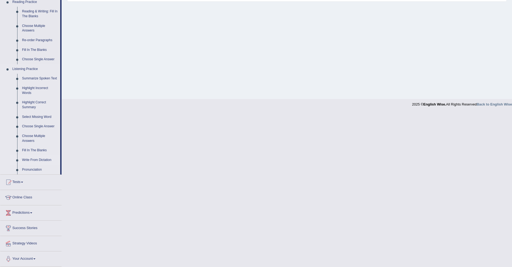
click at [35, 159] on link "Write From Dictation" at bounding box center [40, 160] width 41 height 10
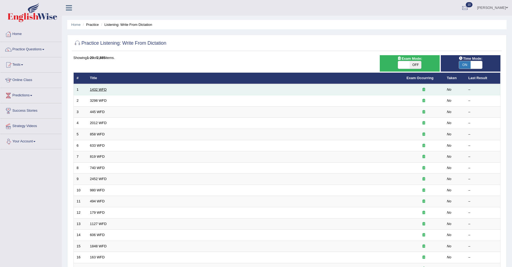
click at [91, 91] on link "1432 WFD" at bounding box center [98, 89] width 17 height 4
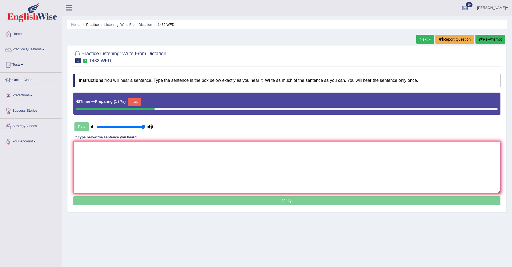
click at [113, 156] on textarea at bounding box center [286, 167] width 427 height 52
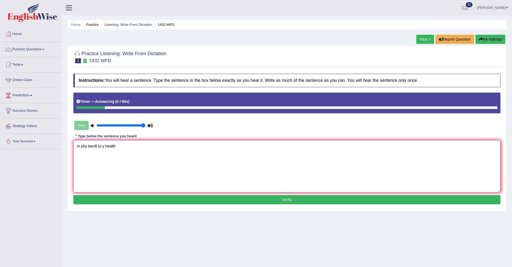
click at [80, 147] on textarea "m phy benifi to y health" at bounding box center [286, 166] width 427 height 52
click at [93, 147] on textarea "more phy benifi to y health" at bounding box center [286, 166] width 427 height 52
click at [128, 146] on textarea "more physical activity is benifi to y health" at bounding box center [286, 166] width 427 height 52
click at [127, 147] on textarea "more physical activity is benifi to y health" at bounding box center [286, 166] width 427 height 52
click at [140, 147] on textarea "more physical activity is benifitial to y health" at bounding box center [286, 166] width 427 height 52
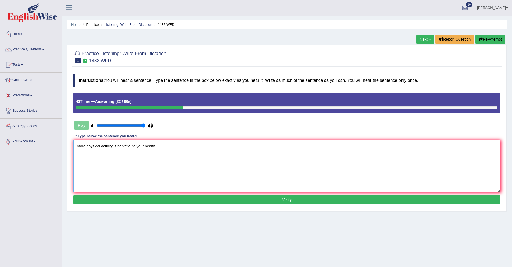
click at [156, 148] on textarea "more physical activity is benifitial to your health" at bounding box center [286, 166] width 427 height 52
click at [80, 145] on textarea "more physical activity is benifitial to your health." at bounding box center [286, 166] width 427 height 52
click at [125, 147] on textarea "More physical activity is benifitial to your health." at bounding box center [286, 166] width 427 height 52
click at [129, 146] on textarea "More physical activity is benifitial to your health." at bounding box center [286, 166] width 427 height 52
click at [125, 147] on textarea "More physical activity is benifitial to your health." at bounding box center [286, 166] width 427 height 52
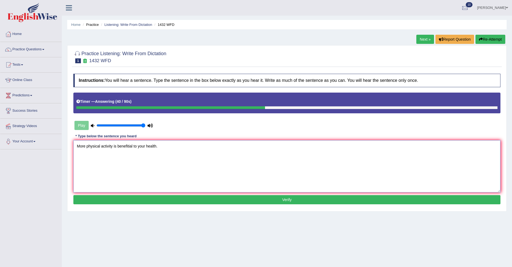
type textarea "More physical activity is benefitial to your health."
click at [148, 197] on button "Verify" at bounding box center [286, 199] width 427 height 9
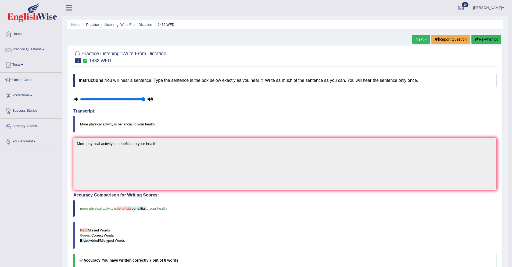
drag, startPoint x: 114, startPoint y: 125, endPoint x: 122, endPoint y: 125, distance: 8.3
click at [122, 125] on blockquote "More physical activity is beneficial to your health." at bounding box center [284, 124] width 423 height 16
click at [35, 45] on link "Practice Questions" at bounding box center [30, 48] width 61 height 13
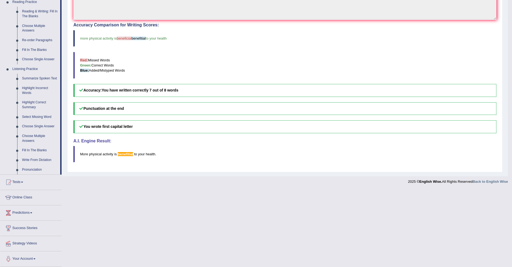
scroll to position [27, 0]
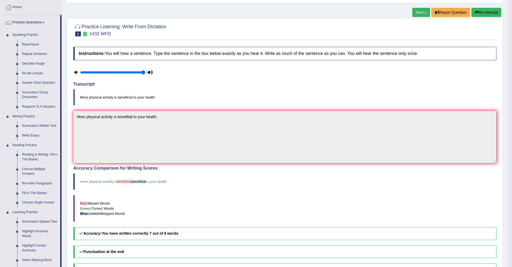
click at [416, 12] on link "Next »" at bounding box center [421, 12] width 18 height 9
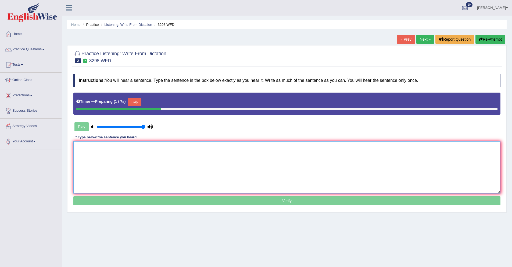
click at [141, 150] on textarea at bounding box center [286, 167] width 427 height 52
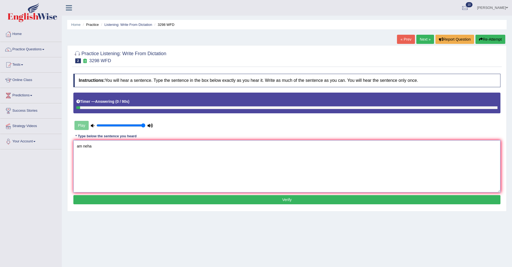
type textarea "am neha"
click at [487, 40] on button "Re-Attempt" at bounding box center [490, 39] width 30 height 9
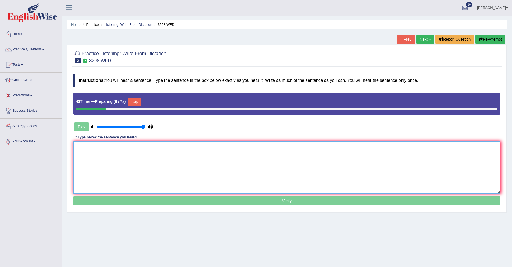
click at [113, 152] on textarea at bounding box center [286, 167] width 427 height 52
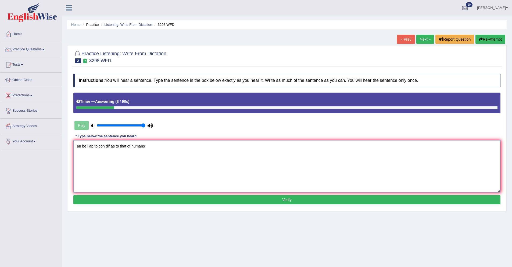
click at [81, 147] on textarea "an be i ap to con dif as to that of humans" at bounding box center [286, 166] width 427 height 52
click at [136, 147] on textarea "Animal behaviour is appears to con dif as to that of humans" at bounding box center [286, 166] width 427 height 52
type textarea "Animal behaviour is appears to con dif as to that of humans"
click at [156, 110] on div "Timer — Answering ( 35 / 90s )" at bounding box center [286, 102] width 427 height 21
click at [422, 39] on link "Next »" at bounding box center [425, 39] width 18 height 9
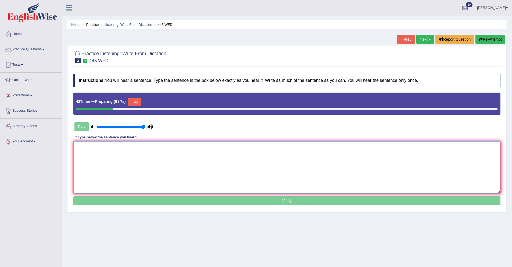
click at [146, 155] on textarea at bounding box center [286, 167] width 427 height 52
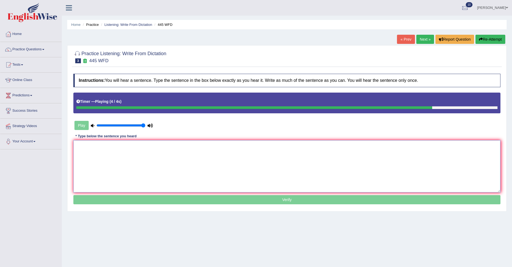
type textarea "t"
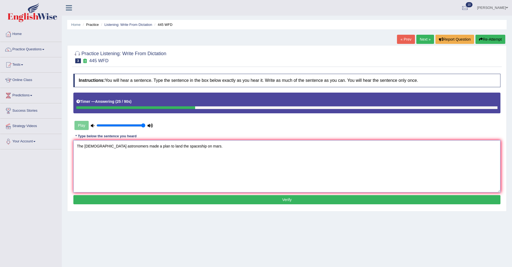
type textarea "The American astronomers made a plan to land the spaceship on mars."
click at [207, 197] on button "Verify" at bounding box center [286, 199] width 427 height 9
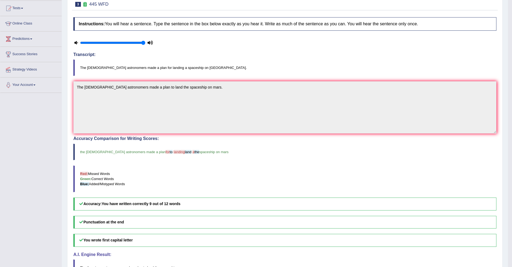
scroll to position [27, 0]
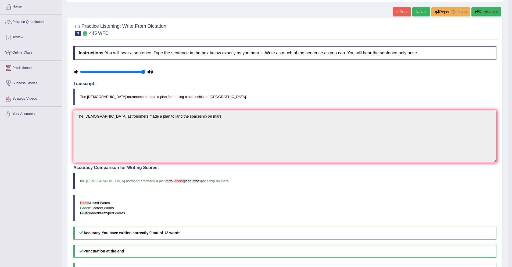
click at [419, 13] on link "Next »" at bounding box center [421, 11] width 18 height 9
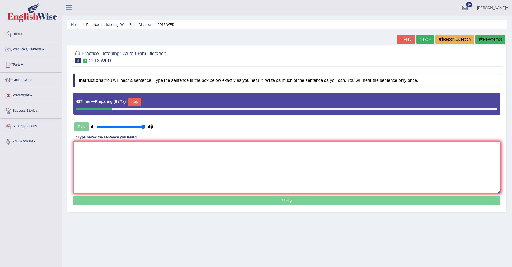
click at [115, 151] on textarea at bounding box center [286, 167] width 427 height 52
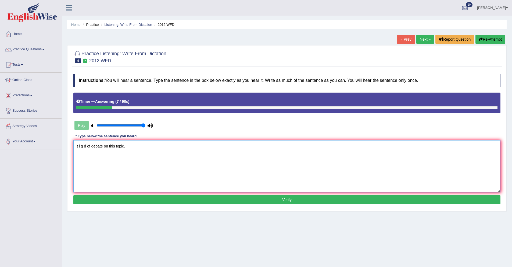
click at [78, 146] on textarea "t i g d of debate on this topic." at bounding box center [286, 166] width 427 height 52
click at [106, 148] on textarea "There is a great d of debate on this topic." at bounding box center [286, 166] width 427 height 52
type textarea "There is a great deal of debate on this topic."
click at [124, 196] on button "Verify" at bounding box center [286, 199] width 427 height 9
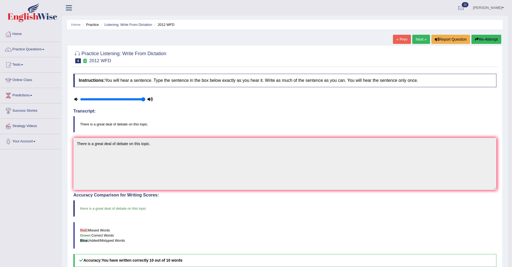
click at [413, 39] on link "Next »" at bounding box center [421, 39] width 18 height 9
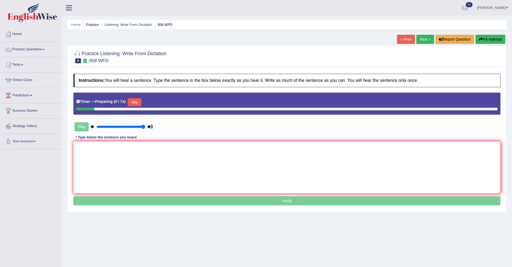
click at [131, 152] on textarea at bounding box center [286, 167] width 427 height 52
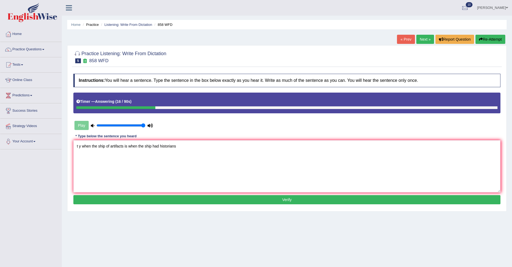
click at [78, 146] on textarea "t y when the ship of artifacts is when the ship had historians" at bounding box center [286, 166] width 427 height 52
click at [200, 147] on textarea "The year when the ship rendered artifacts is when the ship had historians" at bounding box center [286, 166] width 427 height 52
type textarea "The year when the ship rendered artifacts is when the ship had historians."
click at [197, 200] on button "Verify" at bounding box center [286, 199] width 427 height 9
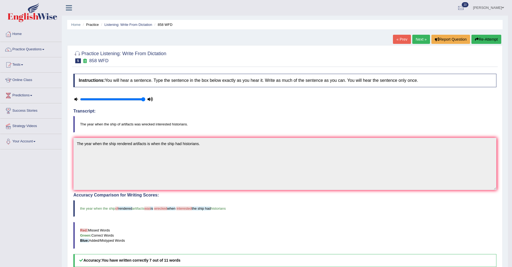
scroll to position [20, 0]
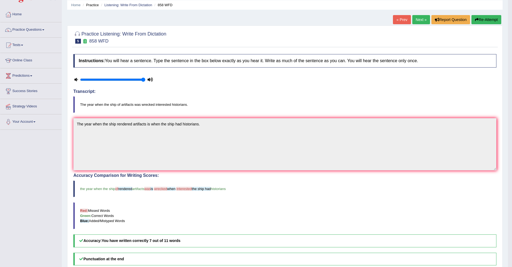
click at [417, 21] on link "Next »" at bounding box center [421, 19] width 18 height 9
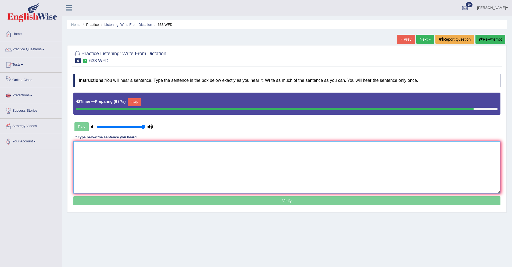
click at [125, 152] on textarea at bounding box center [286, 167] width 427 height 52
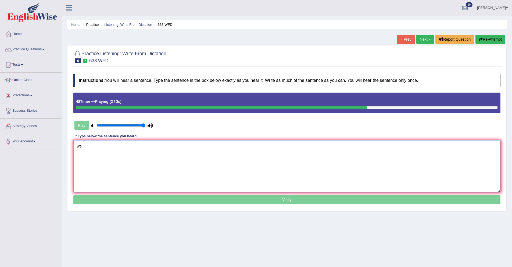
type textarea "w"
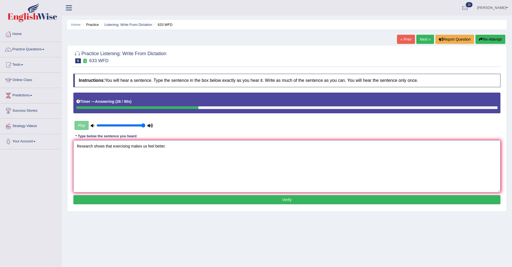
type textarea "Research shows that exercising makes us feel better."
click at [405, 197] on button "Verify" at bounding box center [286, 199] width 427 height 9
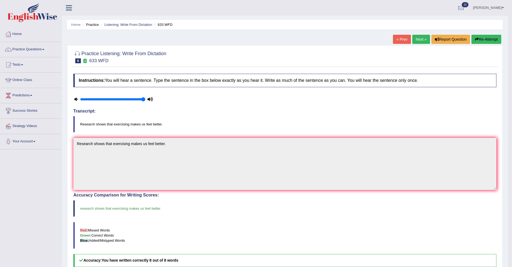
click at [422, 41] on link "Next »" at bounding box center [421, 39] width 18 height 9
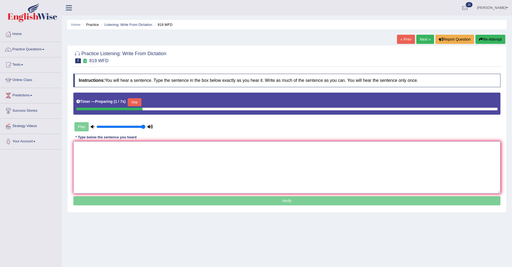
drag, startPoint x: 422, startPoint y: 182, endPoint x: 418, endPoint y: 180, distance: 3.9
click at [420, 181] on textarea at bounding box center [286, 167] width 427 height 52
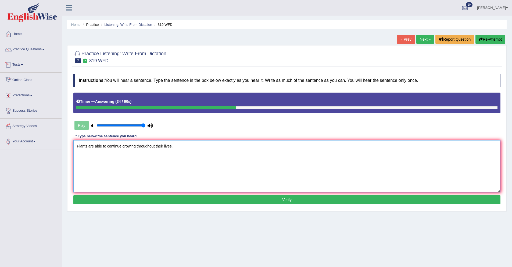
type textarea "Plants are able to continue growing throughout their lives."
click at [123, 201] on button "Verify" at bounding box center [286, 199] width 427 height 9
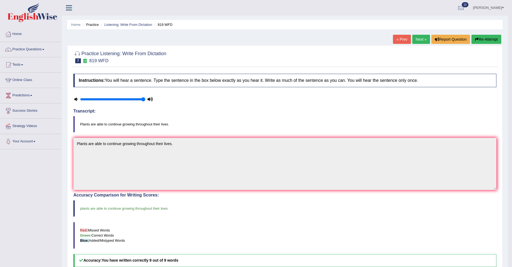
click at [416, 42] on link "Next »" at bounding box center [421, 39] width 18 height 9
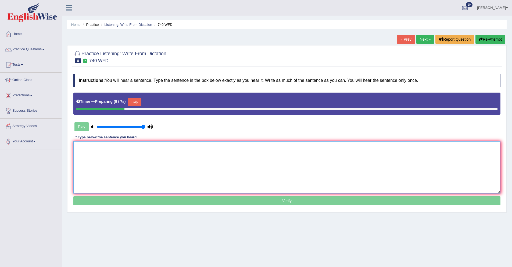
click at [157, 159] on textarea at bounding box center [286, 167] width 427 height 52
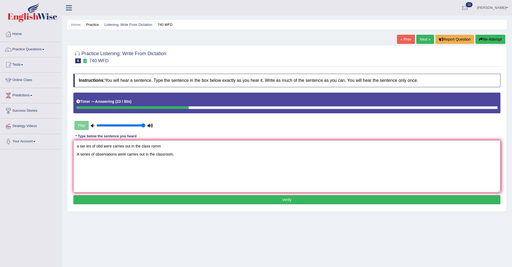
click at [138, 155] on textarea "a ser ies of obd were carries out in the class romm A series of observations we…" at bounding box center [286, 166] width 427 height 52
drag, startPoint x: 166, startPoint y: 147, endPoint x: 57, endPoint y: 142, distance: 108.9
click at [57, 142] on div "Toggle navigation Home Practice Questions Speaking Practice Read Aloud Repeat S…" at bounding box center [256, 139] width 512 height 279
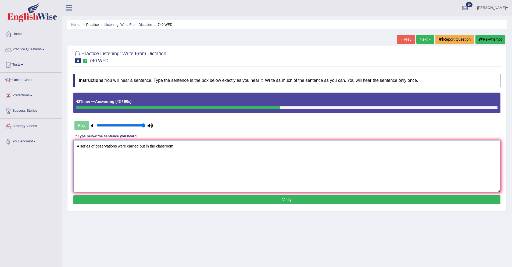
type textarea "A series of observations were carried out in the classroom."
click at [420, 37] on link "Next »" at bounding box center [425, 39] width 18 height 9
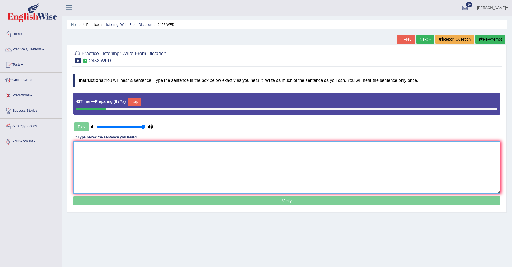
click at [238, 150] on textarea at bounding box center [286, 167] width 427 height 52
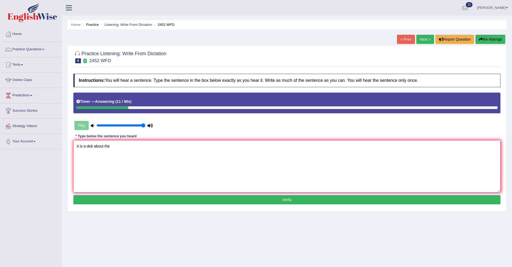
type textarea "it is a deb about the"
click at [421, 38] on link "Next »" at bounding box center [425, 39] width 18 height 9
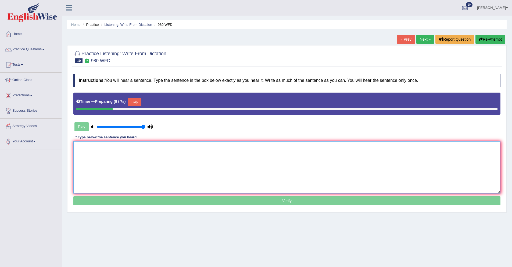
click at [264, 157] on textarea at bounding box center [286, 167] width 427 height 52
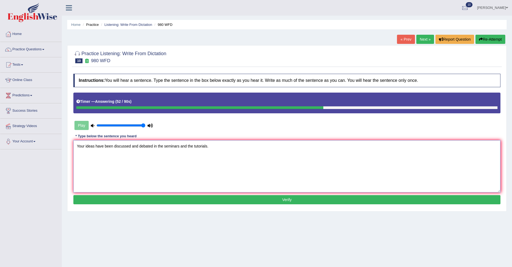
click at [181, 146] on textarea "Your ideas have been discussed and debated in the seminars and the tutorials." at bounding box center [286, 166] width 427 height 52
type textarea "Your ideas have been discussed and debated in the seminars in and the tutorials."
click at [183, 200] on button "Verify" at bounding box center [286, 199] width 427 height 9
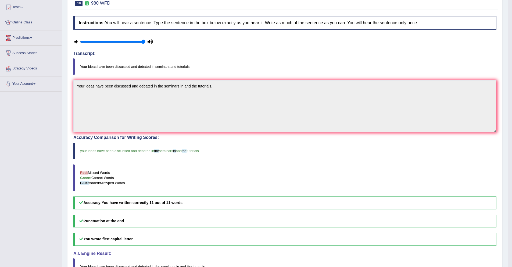
scroll to position [54, 0]
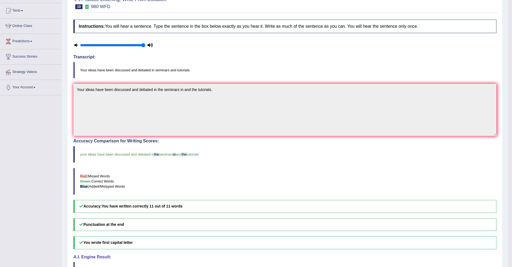
drag, startPoint x: 148, startPoint y: 159, endPoint x: 174, endPoint y: 154, distance: 27.1
click at [167, 156] on blockquote "your ideas have been discussed and debated in the seminars in and the tutorials" at bounding box center [284, 154] width 423 height 16
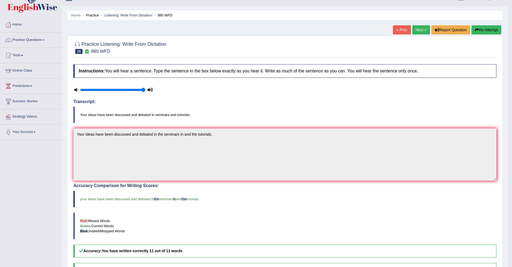
scroll to position [0, 0]
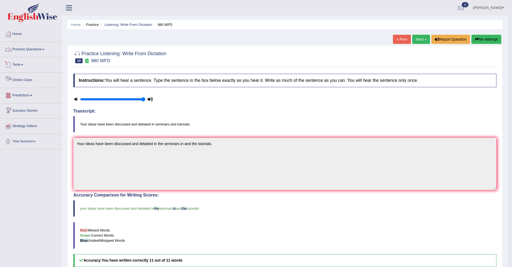
click at [39, 46] on link "Practice Questions" at bounding box center [30, 48] width 61 height 13
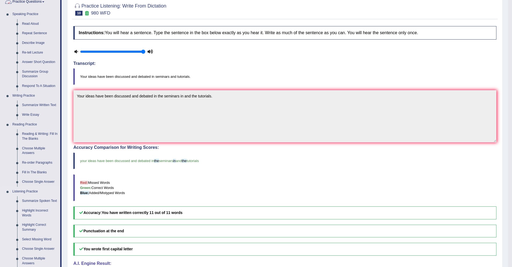
scroll to position [158, 0]
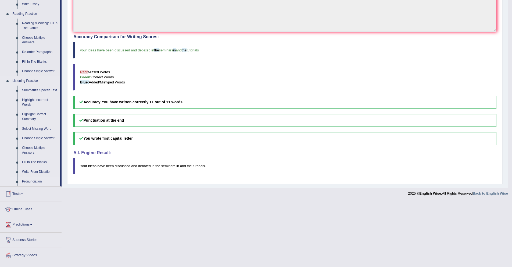
click at [23, 186] on link "Pronunciation" at bounding box center [40, 182] width 41 height 10
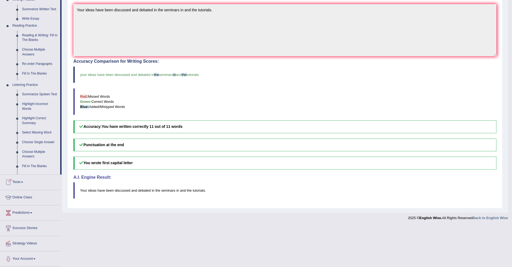
scroll to position [93, 0]
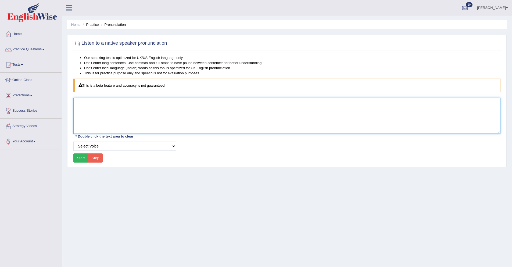
click at [123, 114] on textarea at bounding box center [286, 116] width 427 height 36
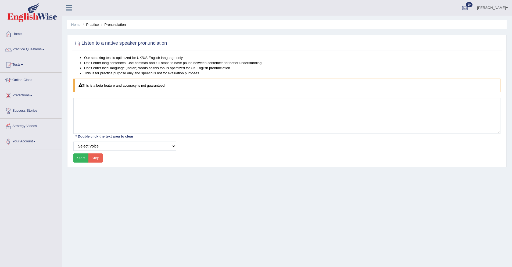
click at [82, 156] on button "Start" at bounding box center [80, 157] width 15 height 9
click at [83, 147] on select "Select Voice UK English Female UK English Male" at bounding box center [124, 145] width 103 height 9
select select "193"
click at [73, 141] on select "Select Voice UK English Female UK English Male" at bounding box center [124, 145] width 103 height 9
click at [85, 156] on button "Start" at bounding box center [80, 157] width 15 height 9
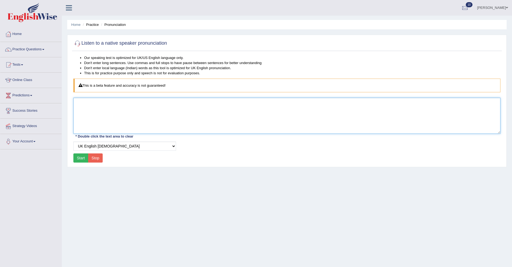
click at [99, 108] on textarea at bounding box center [286, 116] width 427 height 36
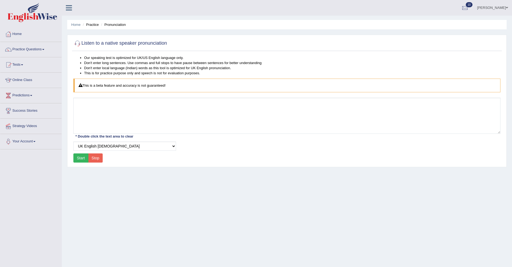
click at [80, 160] on button "Start" at bounding box center [80, 157] width 15 height 9
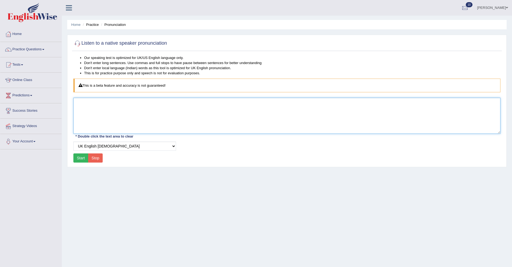
click at [110, 117] on textarea at bounding box center [286, 116] width 427 height 36
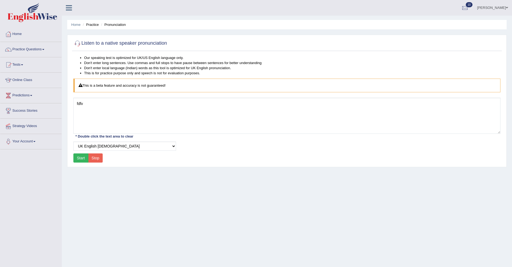
click at [78, 157] on button "Start" at bounding box center [80, 157] width 15 height 9
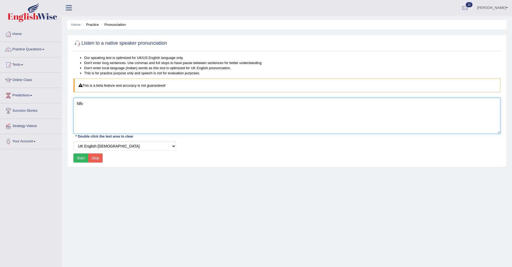
click at [109, 117] on textarea "fdfv" at bounding box center [286, 116] width 427 height 36
type textarea "f"
click at [94, 111] on textarea at bounding box center [286, 116] width 427 height 36
drag, startPoint x: 94, startPoint y: 111, endPoint x: 211, endPoint y: 124, distance: 118.4
click at [211, 124] on textarea at bounding box center [286, 116] width 427 height 36
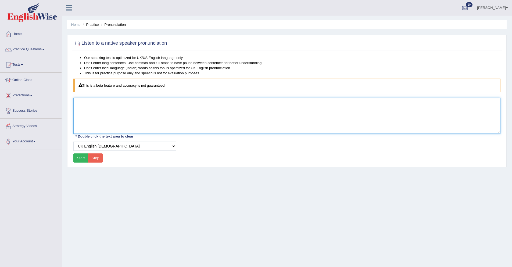
click at [99, 122] on textarea at bounding box center [286, 116] width 427 height 36
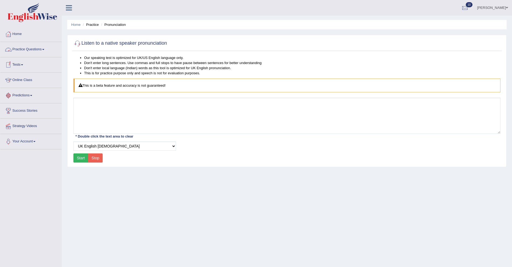
click at [21, 66] on link "Tests" at bounding box center [30, 63] width 61 height 13
click at [26, 50] on link "Practice Questions" at bounding box center [30, 48] width 61 height 13
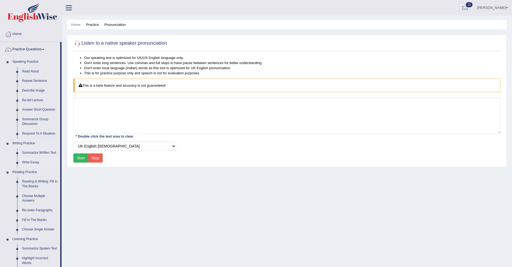
click at [25, 163] on link "Write Essay" at bounding box center [40, 162] width 41 height 10
